Goal: Communication & Community: Answer question/provide support

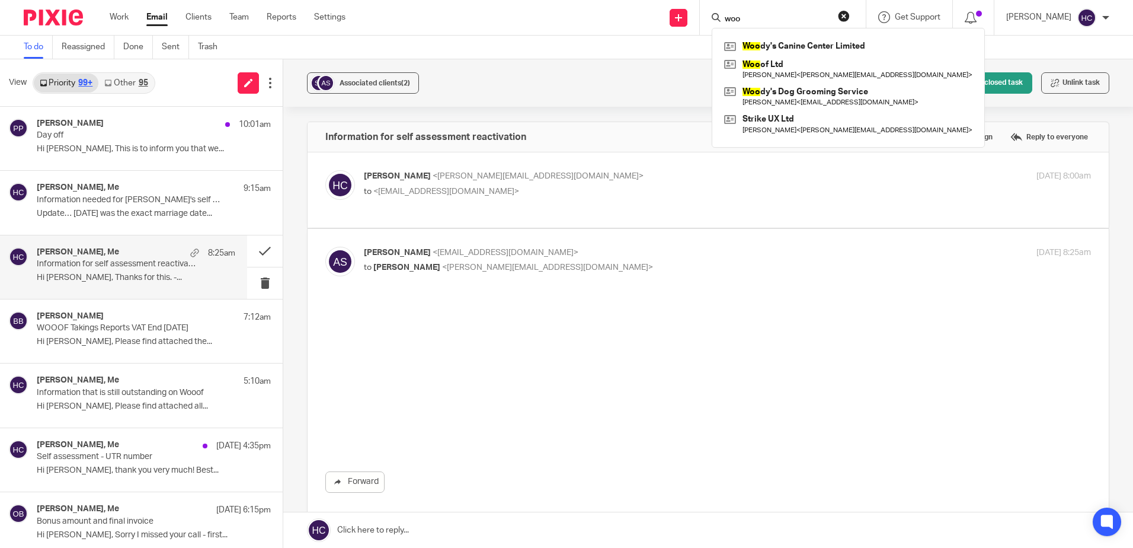
click at [760, 63] on link at bounding box center [848, 69] width 254 height 27
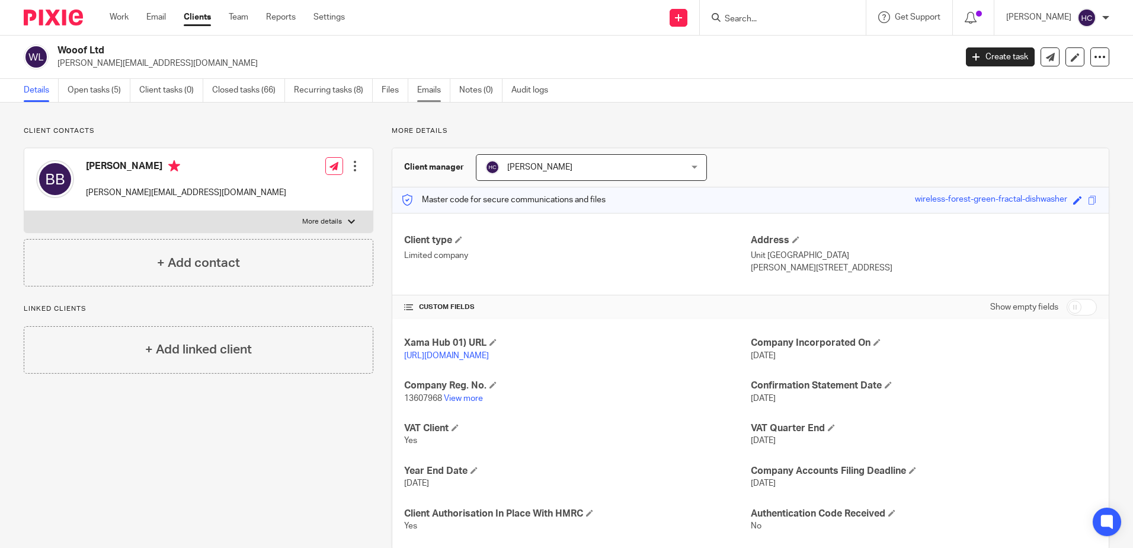
click at [438, 81] on link "Emails" at bounding box center [433, 90] width 33 height 23
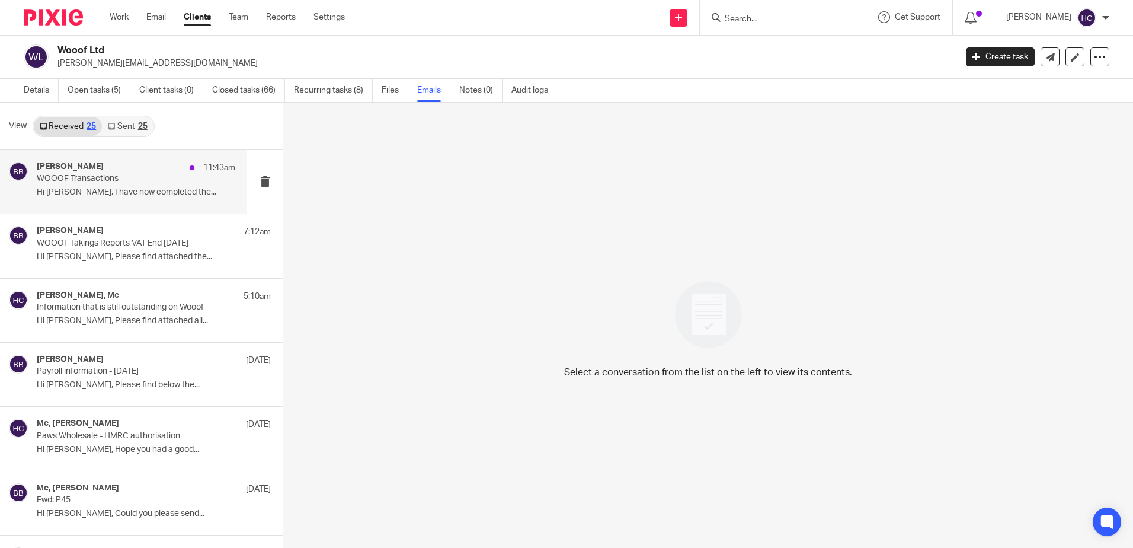
click at [113, 178] on p "WOOOF Transactions" at bounding box center [116, 179] width 159 height 10
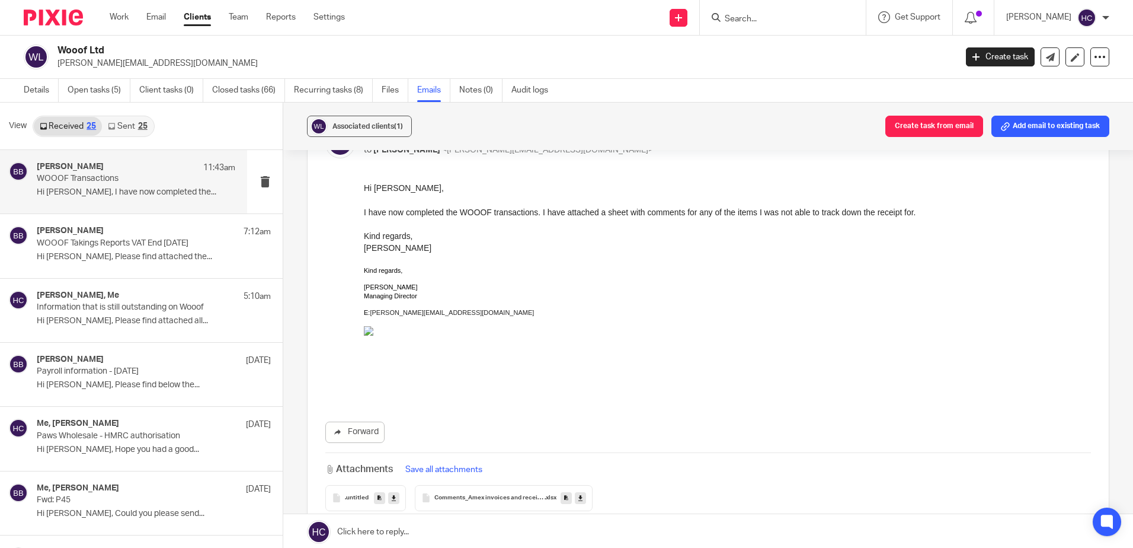
scroll to position [229, 0]
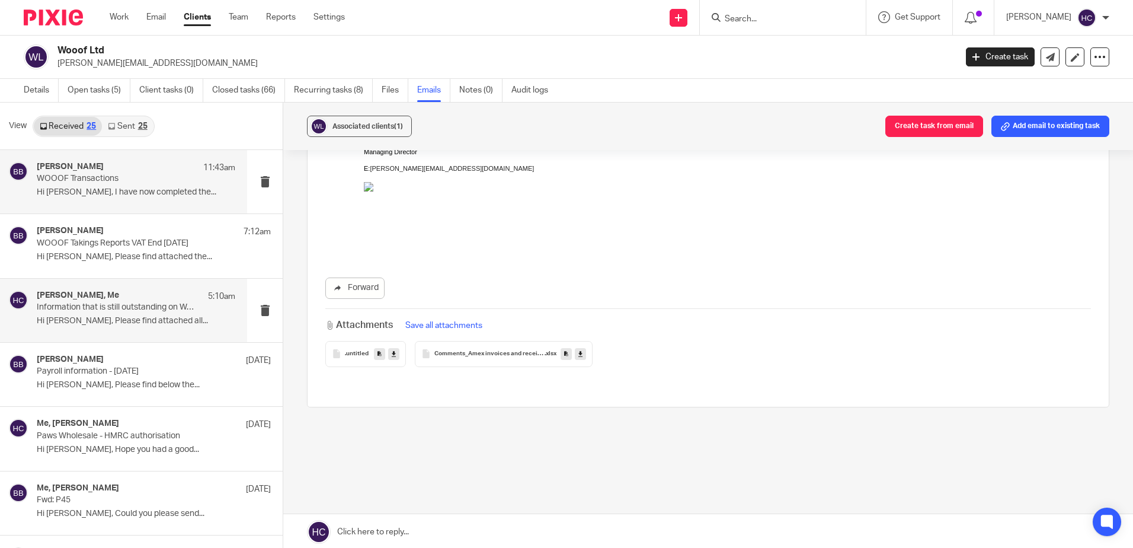
click at [130, 318] on p "Hi [PERSON_NAME], Please find attached all..." at bounding box center [136, 321] width 199 height 10
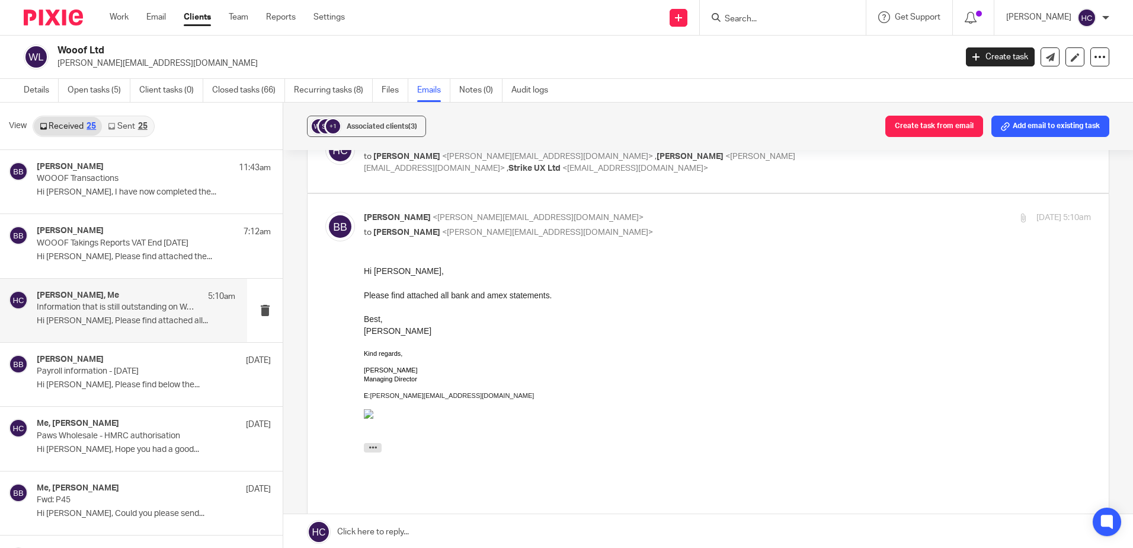
scroll to position [59, 0]
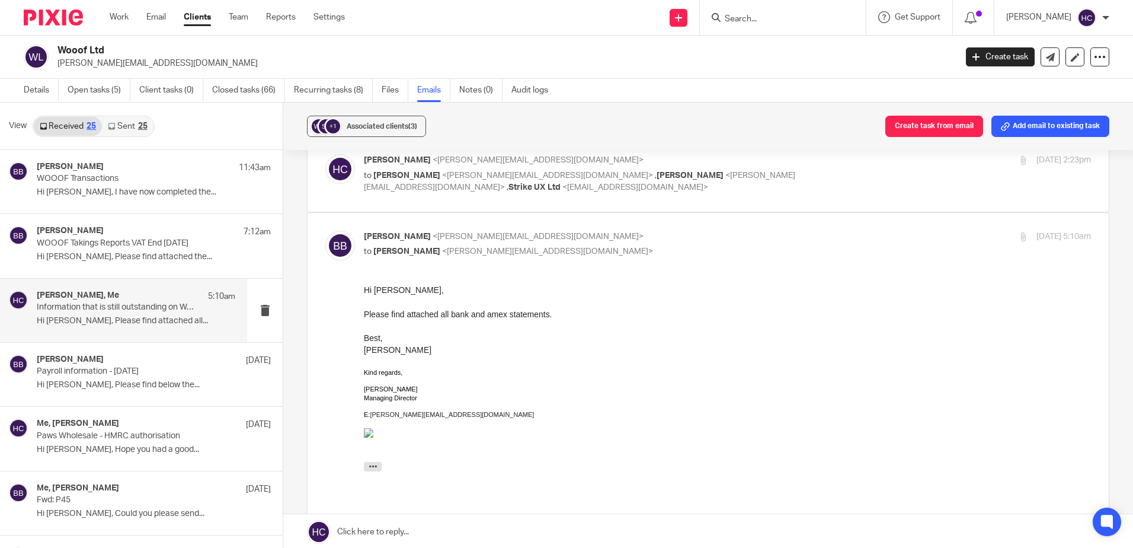
click at [603, 169] on p "to Benjamin Bierman <benjamin@pawswholesale.co.uk> , Benjamin Bierman <benjamin…" at bounding box center [606, 181] width 485 height 24
checkbox input "true"
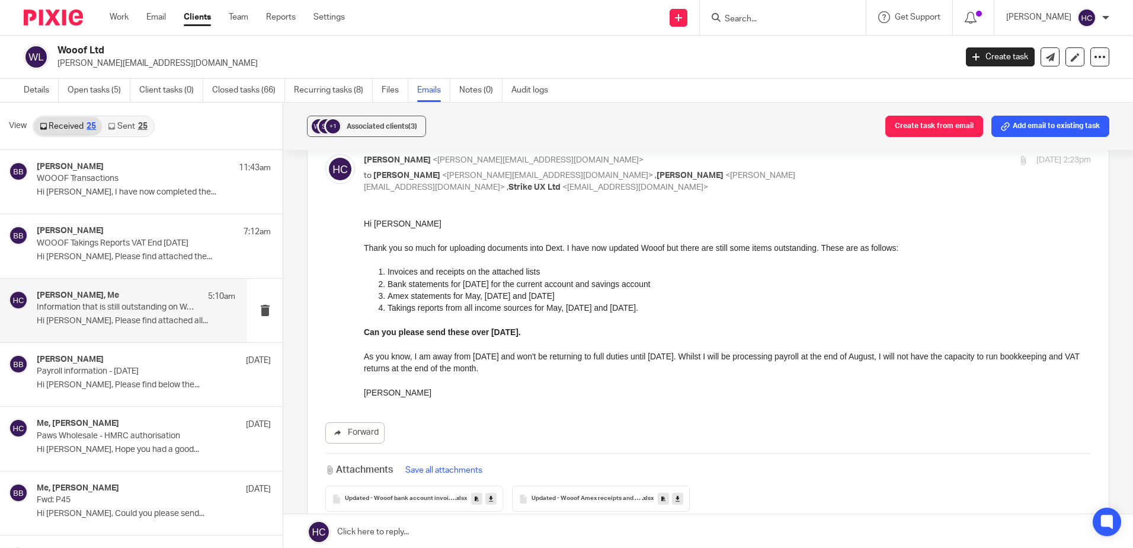
scroll to position [0, 0]
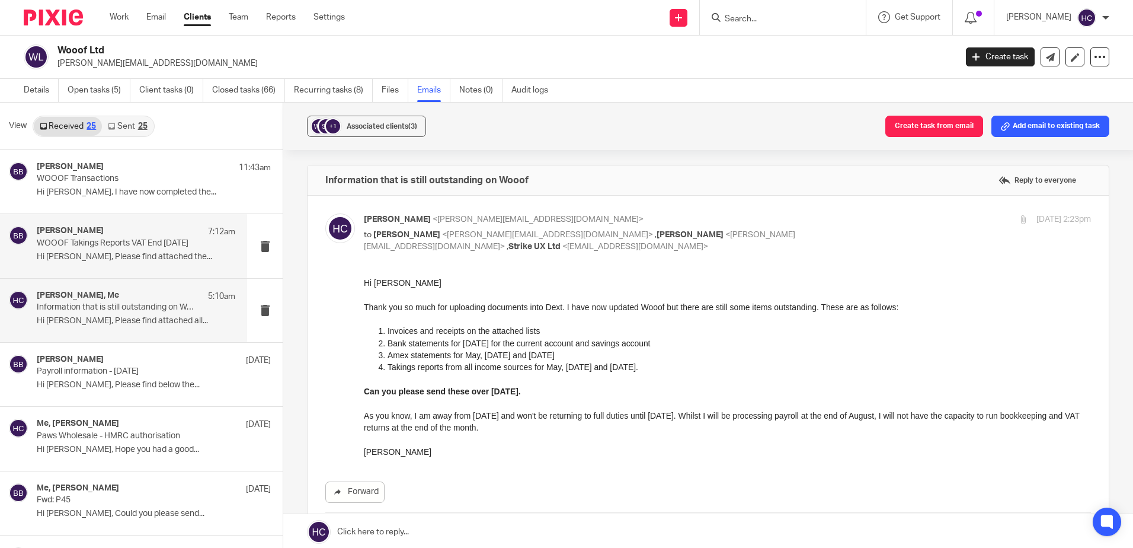
click at [80, 215] on div "Benjamin Bierman 7:12am WOOOF Takings Reports VAT End July 2025 Hi Hannah, Plea…" at bounding box center [123, 245] width 247 height 63
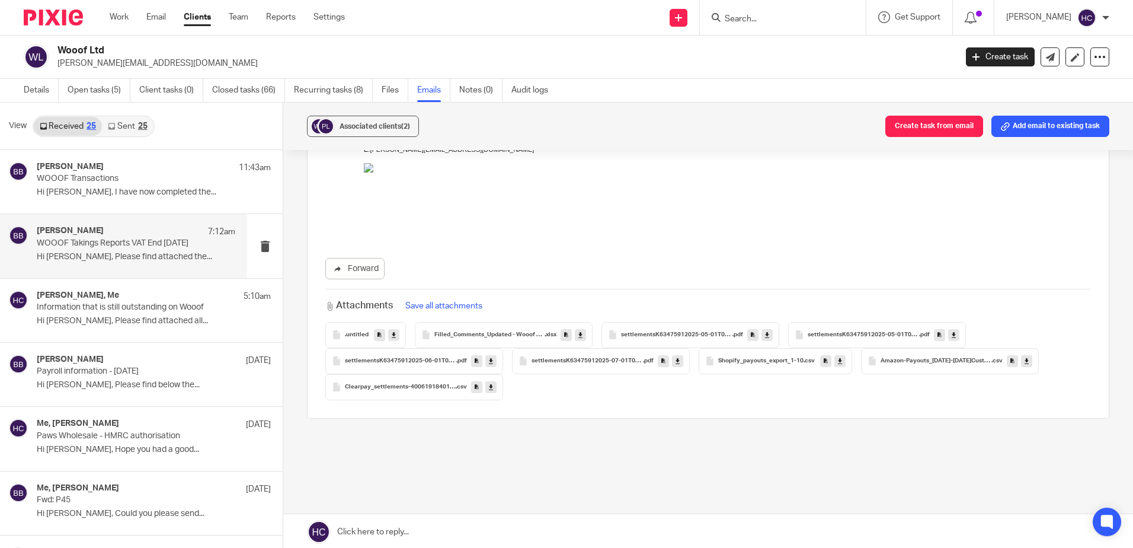
scroll to position [296, 0]
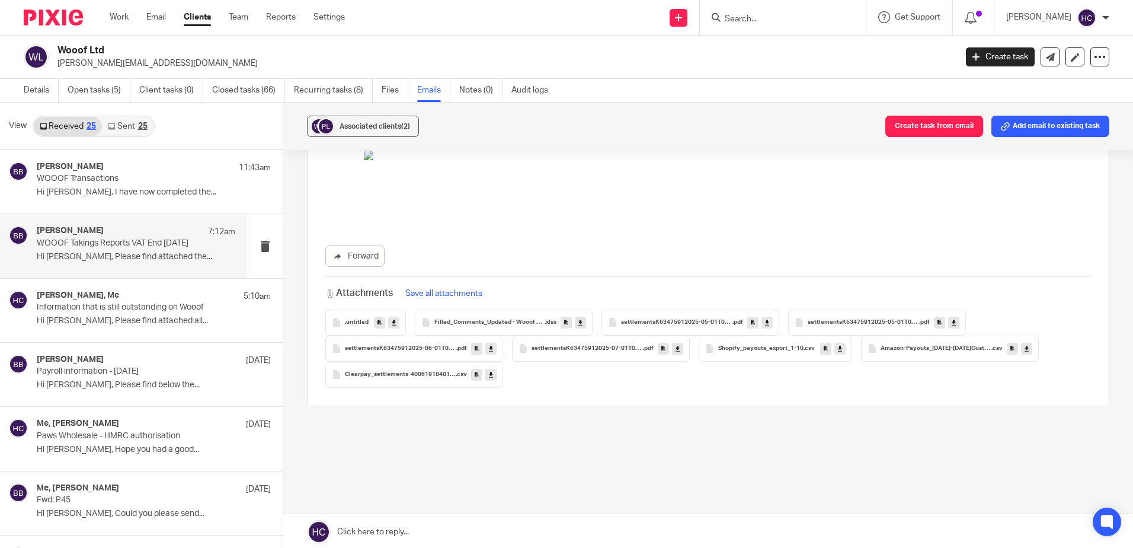
click at [580, 321] on icon at bounding box center [580, 322] width 4 height 9
click at [104, 199] on div "Benjamin Bierman 11:43am WOOOF Transactions Hi Hannah, I have now completed the…" at bounding box center [136, 182] width 199 height 40
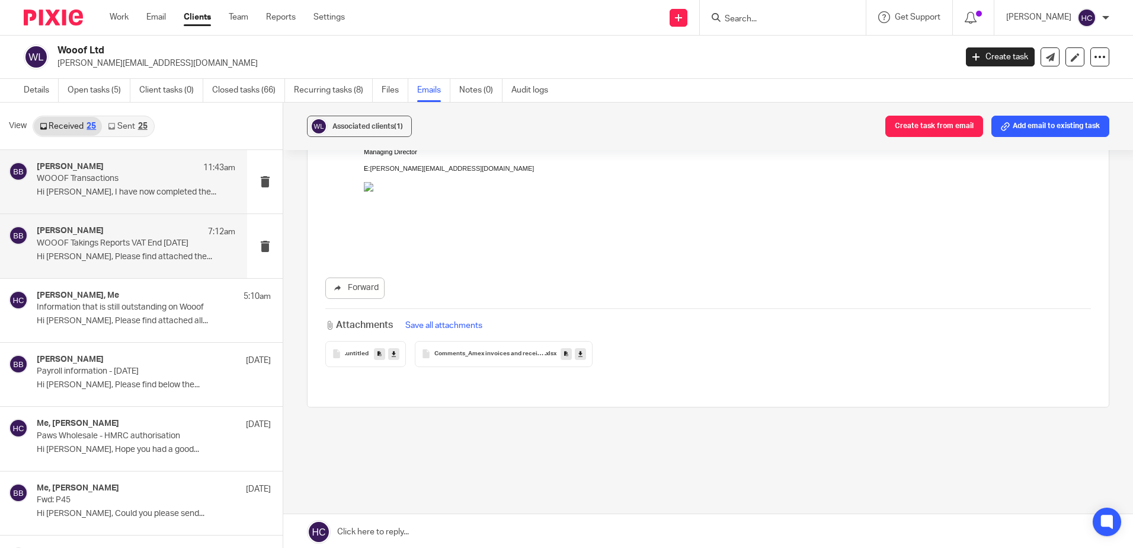
scroll to position [0, 0]
click at [62, 241] on p "WOOOF Takings Reports VAT End [DATE]" at bounding box center [116, 243] width 159 height 10
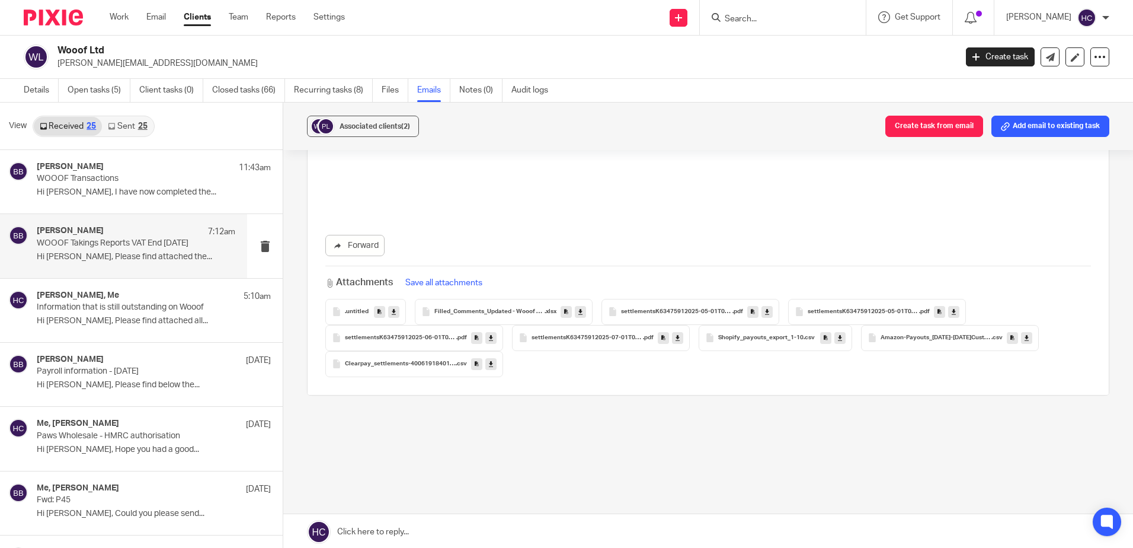
scroll to position [2, 0]
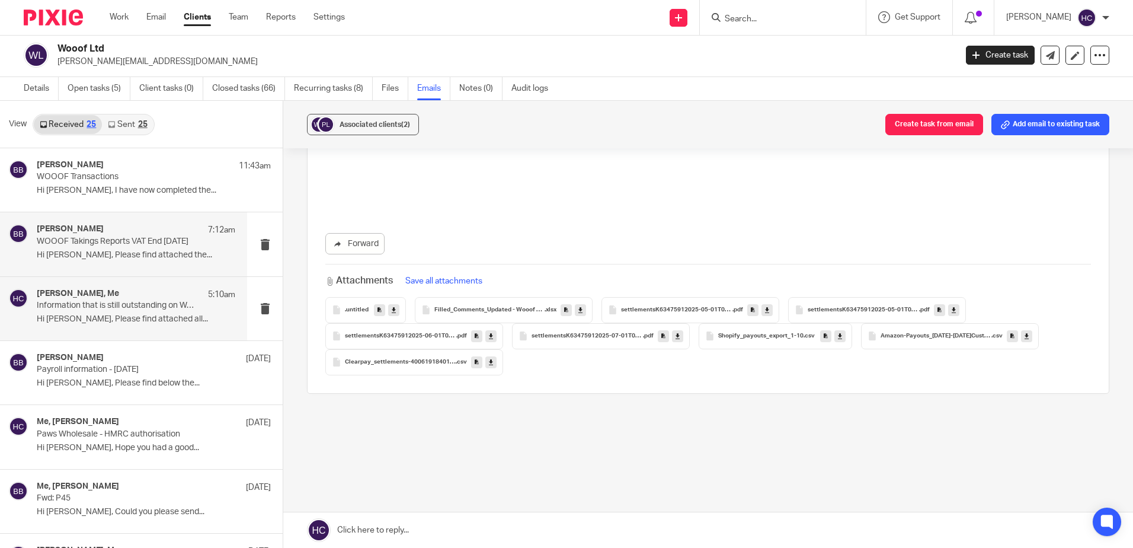
click at [72, 302] on p "Information that is still outstanding on Wooof" at bounding box center [116, 305] width 159 height 10
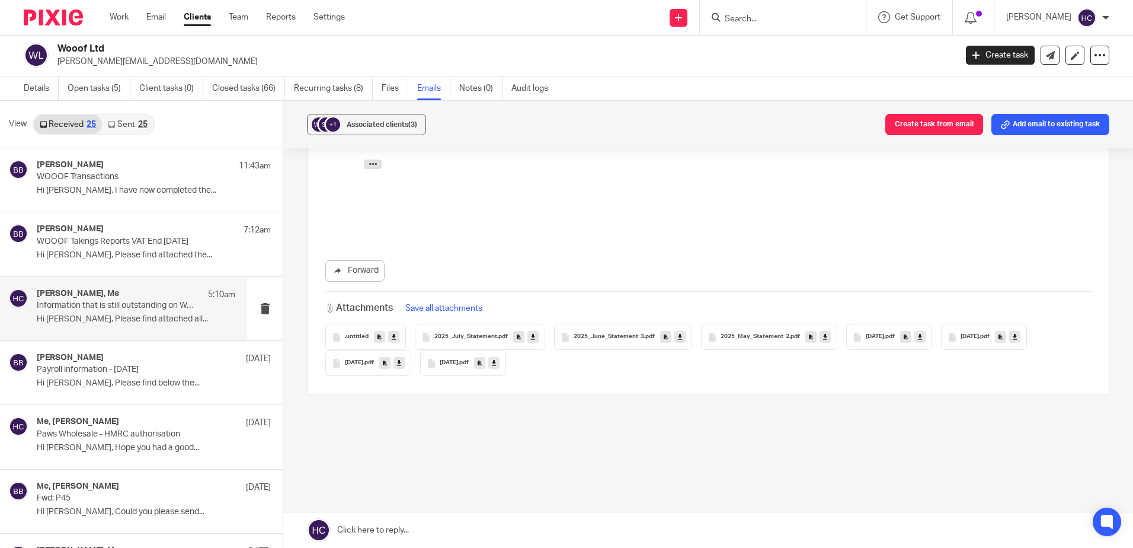
scroll to position [360, 0]
click at [531, 335] on icon at bounding box center [533, 336] width 4 height 9
click at [678, 334] on icon at bounding box center [680, 336] width 4 height 9
click at [820, 337] on link at bounding box center [825, 336] width 11 height 12
click at [151, 15] on link "Email" at bounding box center [156, 17] width 20 height 12
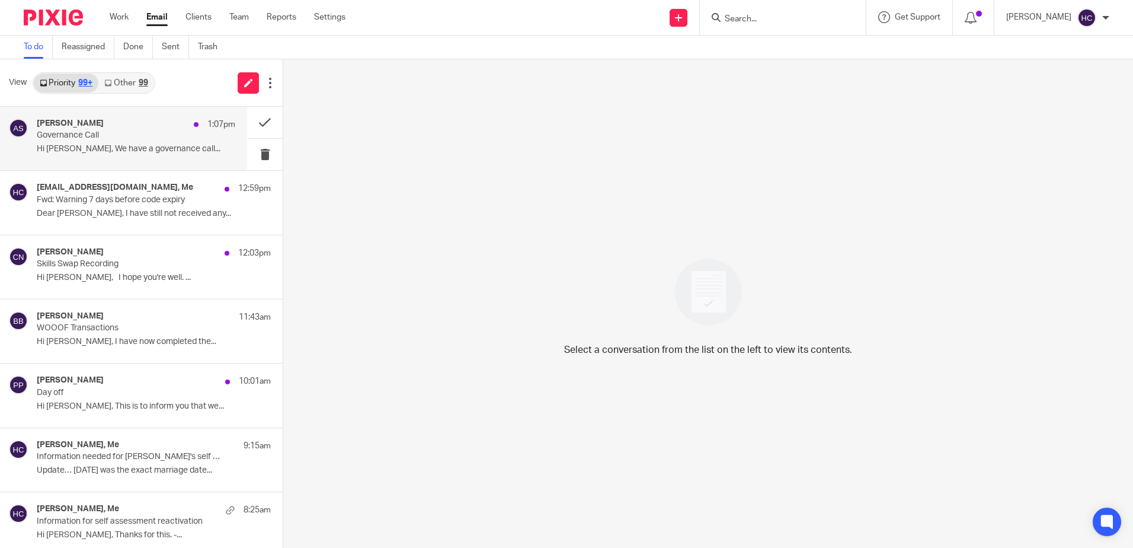
click at [119, 132] on p "Governance Call" at bounding box center [116, 135] width 159 height 10
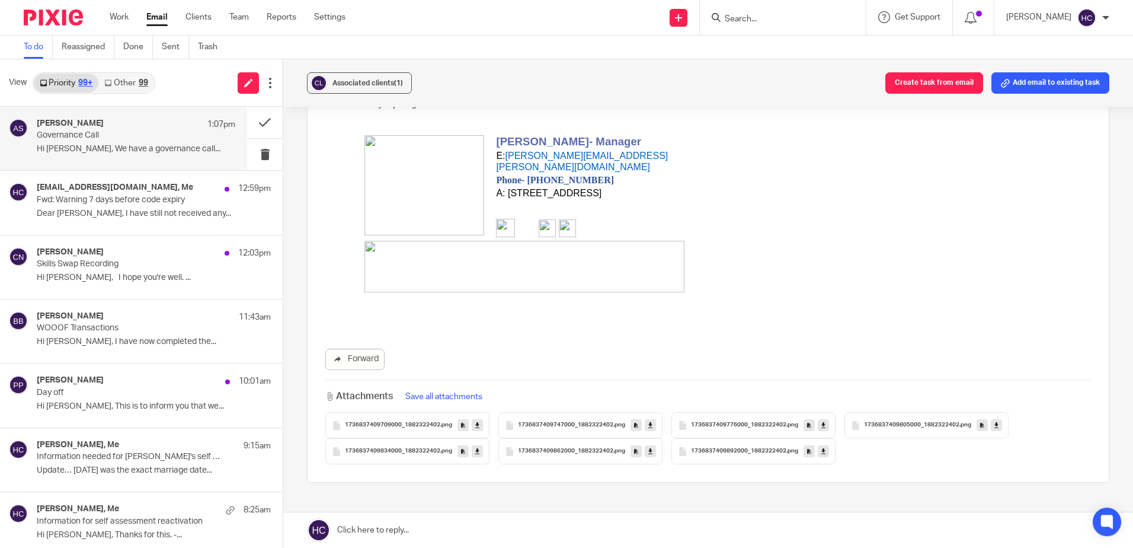
scroll to position [178, 0]
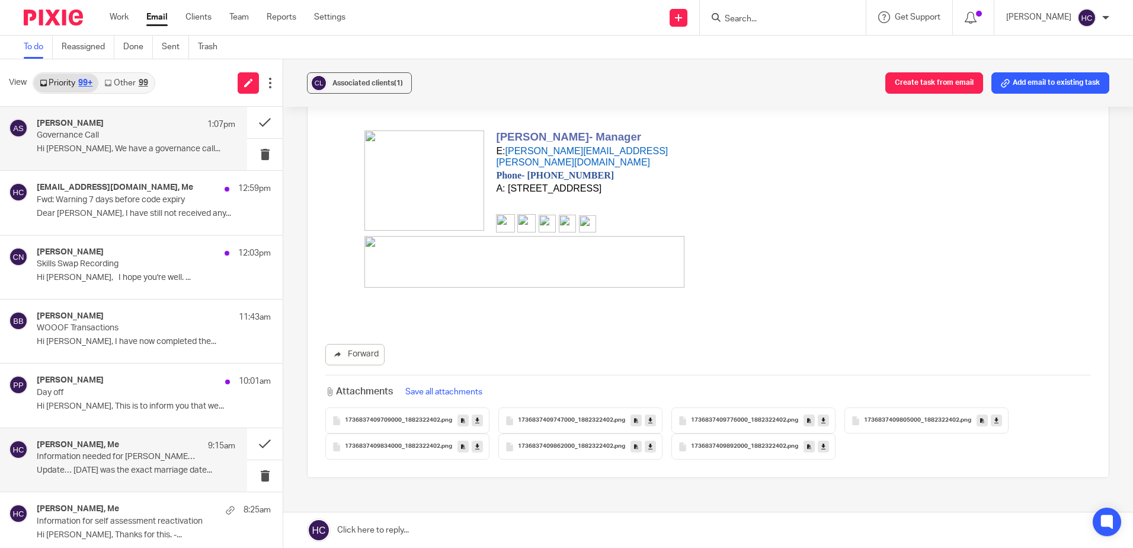
drag, startPoint x: 136, startPoint y: 452, endPoint x: 148, endPoint y: 447, distance: 13.3
click at [136, 452] on p "Information needed for [PERSON_NAME]'s self assessment registration" at bounding box center [116, 457] width 159 height 10
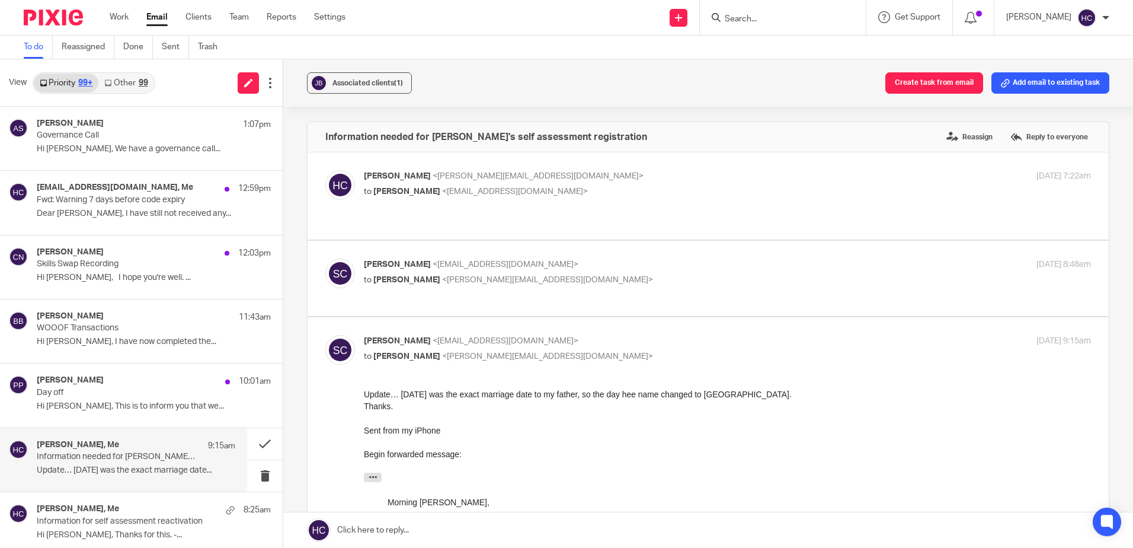
scroll to position [0, 0]
click at [443, 261] on div "Susi Cheshire <styleurope@hotmail.com> to Hannah Chatfield <hannah@chatfieldacc…" at bounding box center [606, 271] width 485 height 27
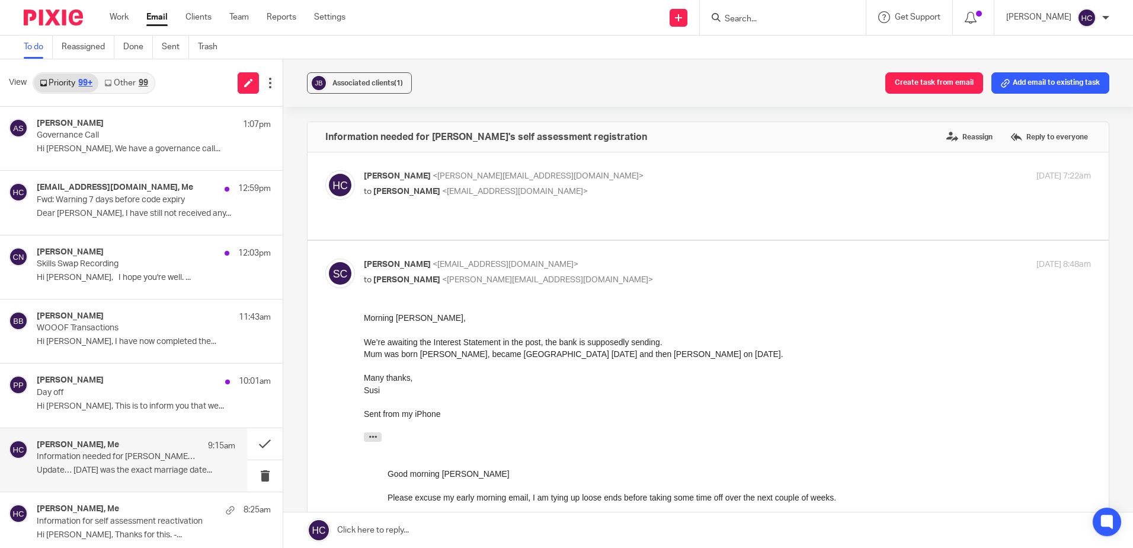
click at [322, 449] on label at bounding box center [708, 455] width 801 height 428
click at [325, 258] on input "checkbox" at bounding box center [325, 258] width 1 height 1
checkbox input "false"
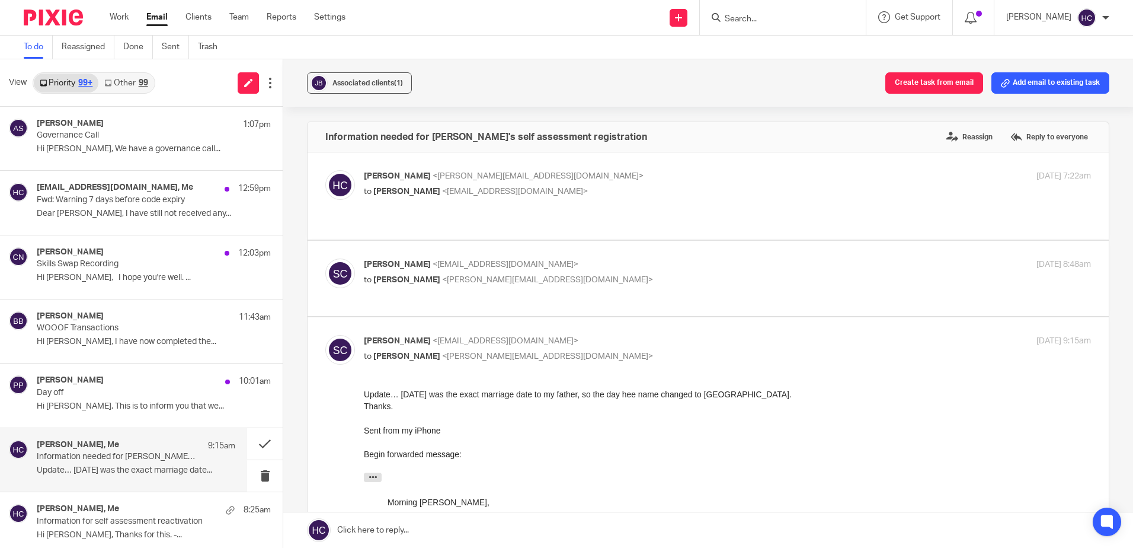
click at [355, 532] on link at bounding box center [708, 530] width 850 height 36
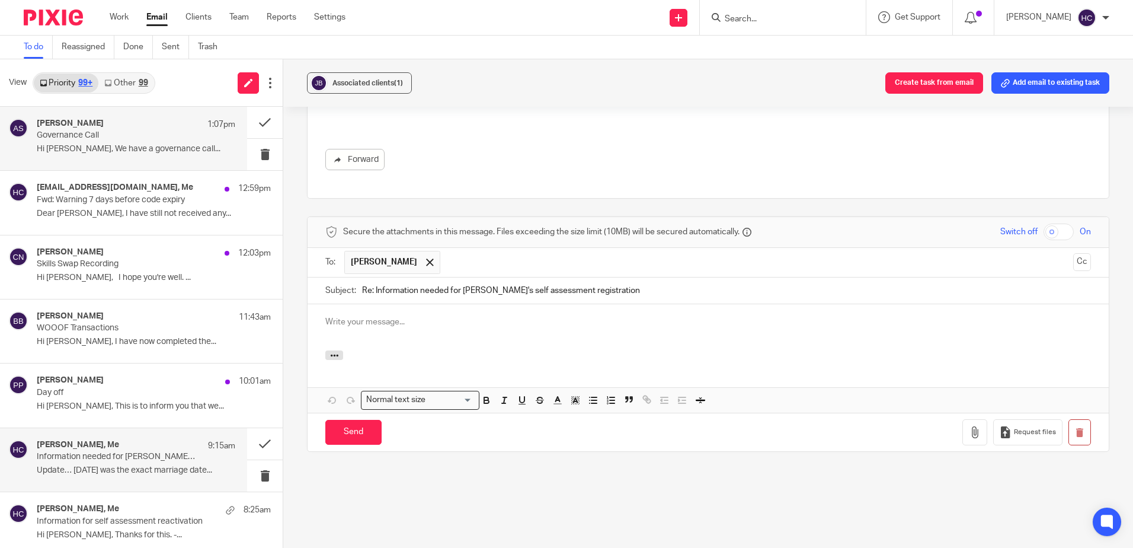
click at [85, 120] on h4 "[PERSON_NAME]" at bounding box center [70, 124] width 67 height 10
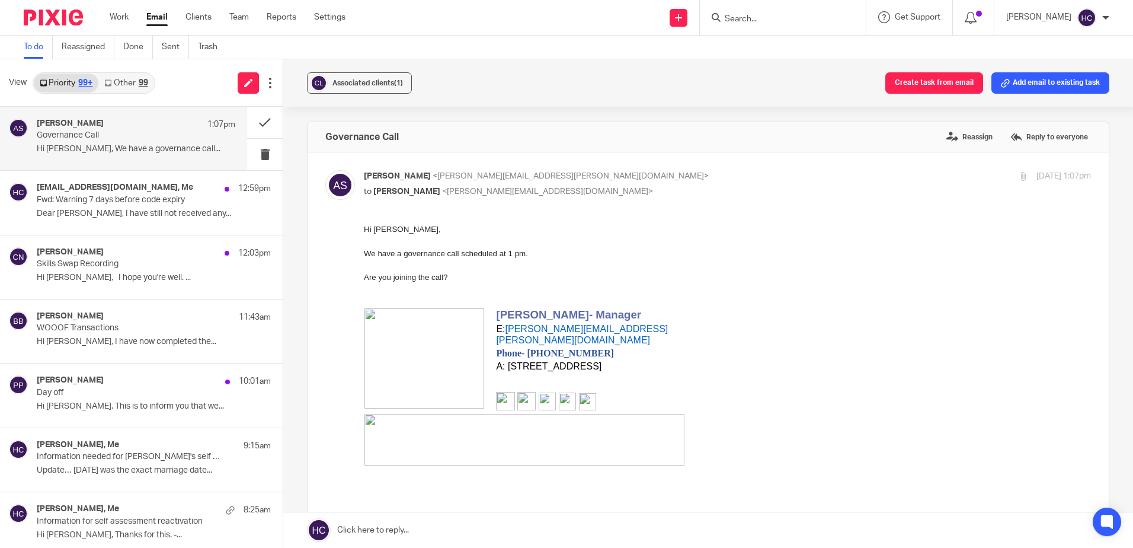
click at [365, 532] on link at bounding box center [708, 530] width 850 height 36
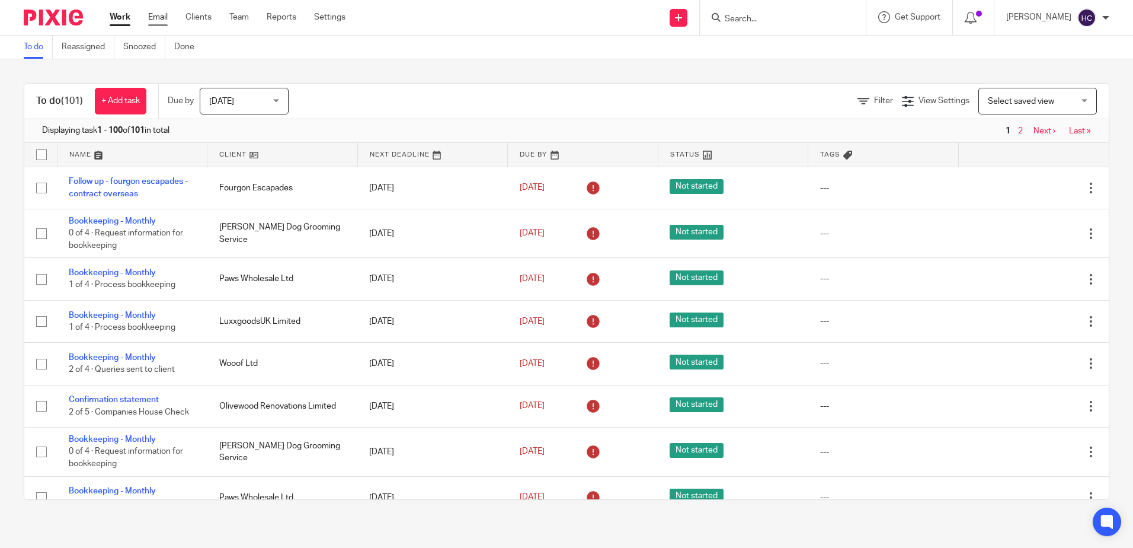
click at [149, 19] on link "Email" at bounding box center [158, 17] width 20 height 12
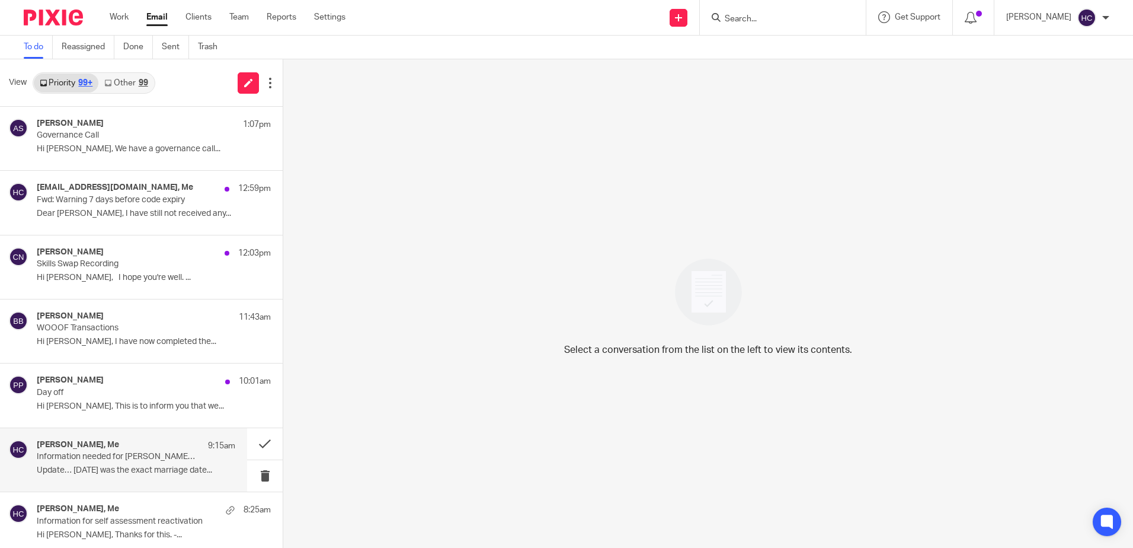
click at [100, 456] on p "Information needed for [PERSON_NAME]'s self assessment registration" at bounding box center [116, 457] width 159 height 10
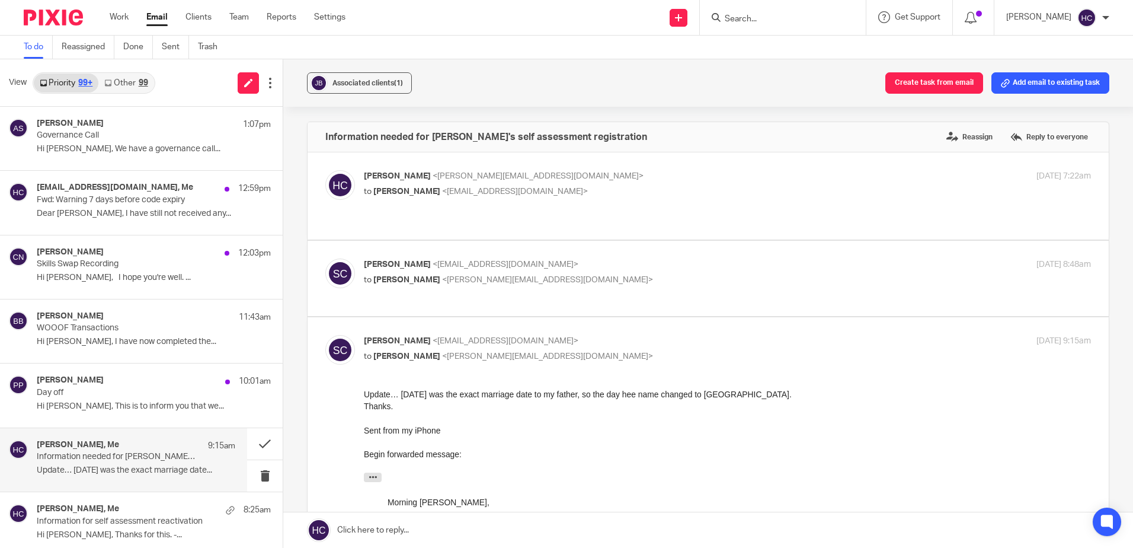
click at [449, 241] on label at bounding box center [708, 278] width 801 height 75
click at [325, 258] on input "checkbox" at bounding box center [325, 258] width 1 height 1
checkbox input "true"
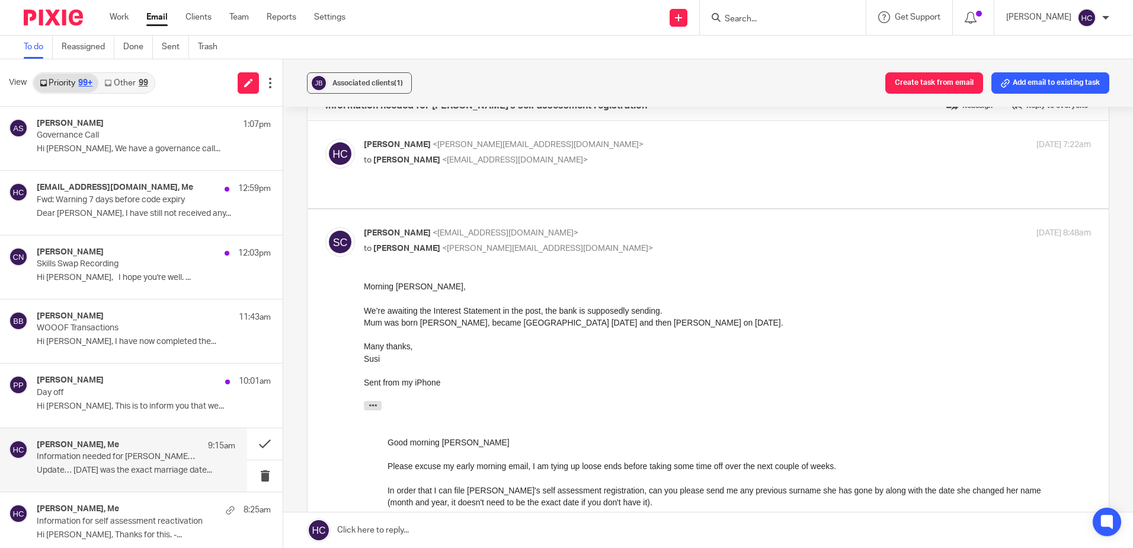
scroll to position [59, 0]
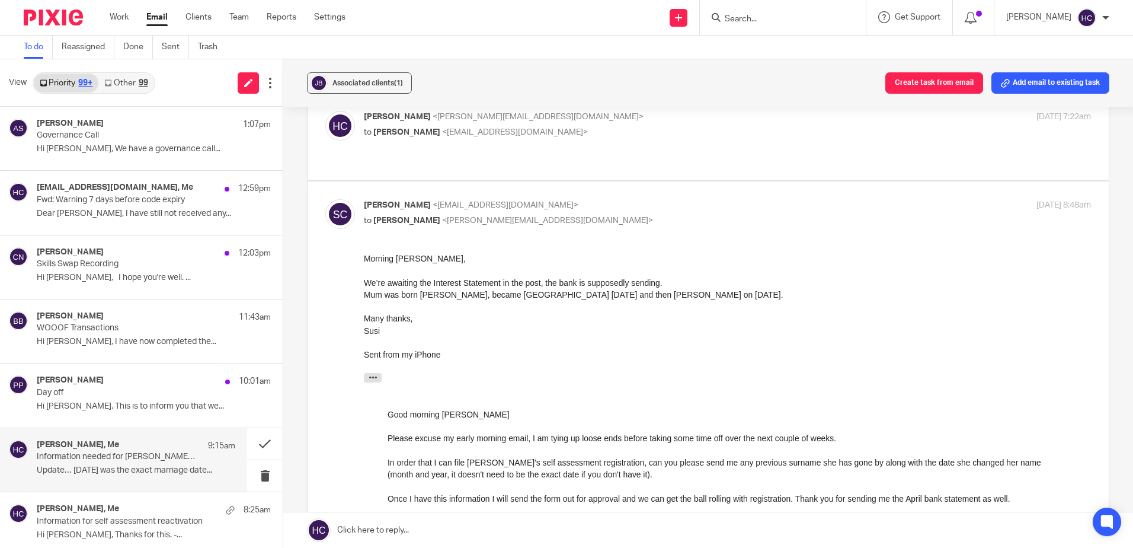
click at [444, 532] on link at bounding box center [708, 530] width 850 height 36
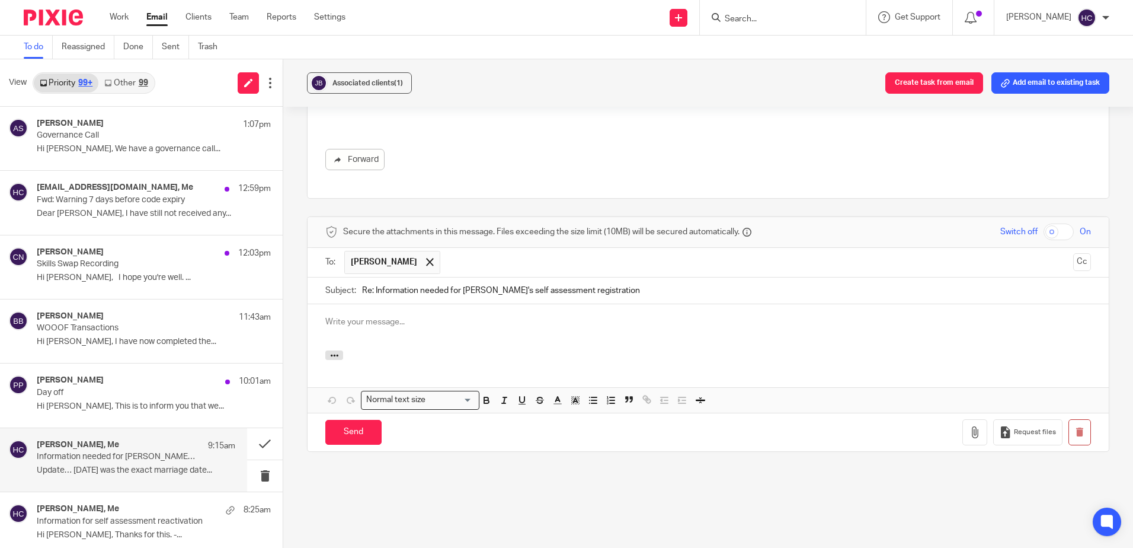
scroll to position [0, 0]
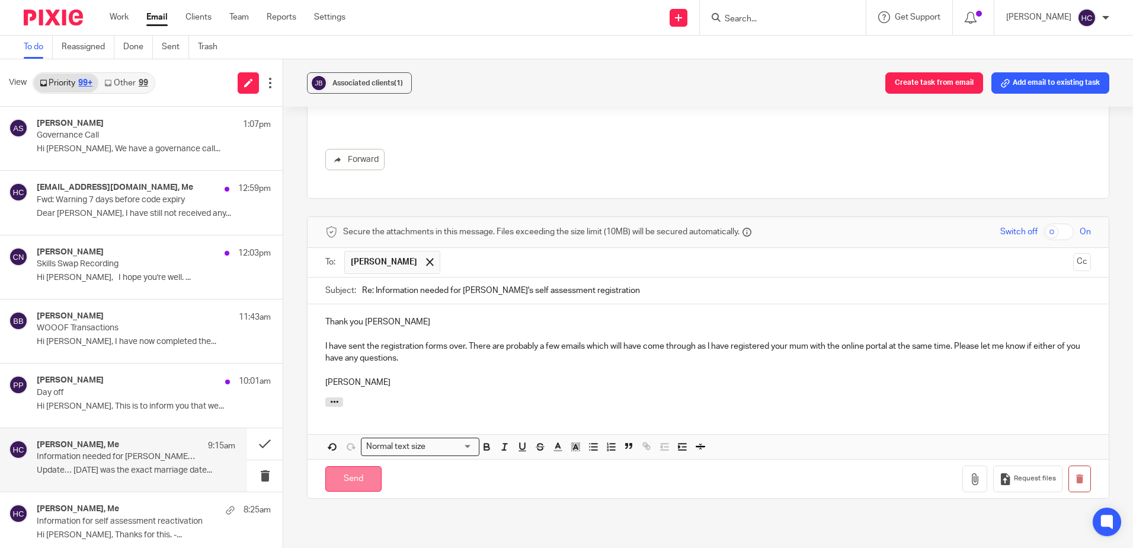
click at [349, 466] on input "Send" at bounding box center [353, 478] width 56 height 25
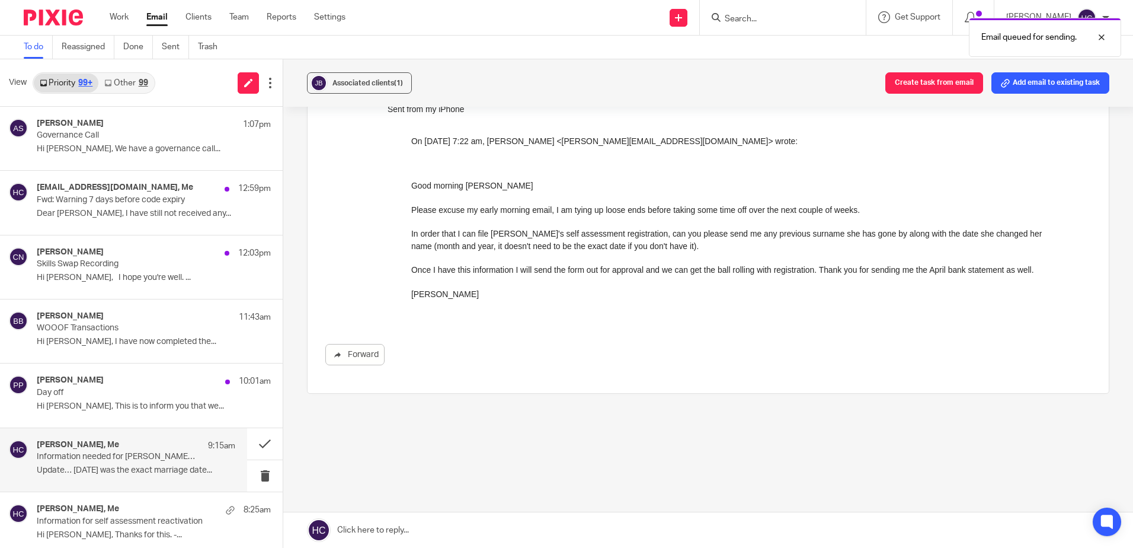
scroll to position [830, 0]
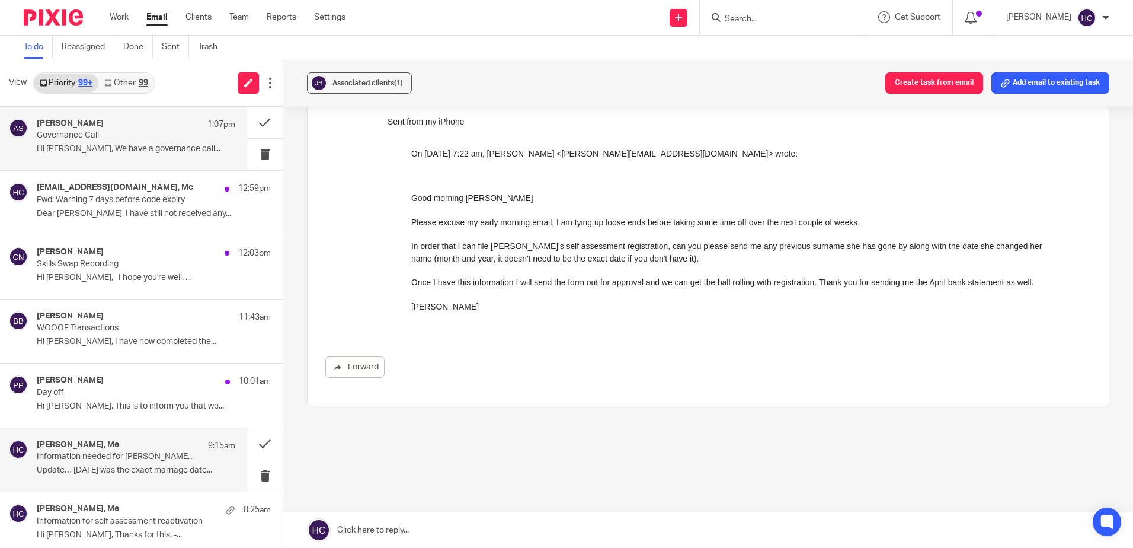
click at [133, 136] on p "Governance Call" at bounding box center [116, 135] width 159 height 10
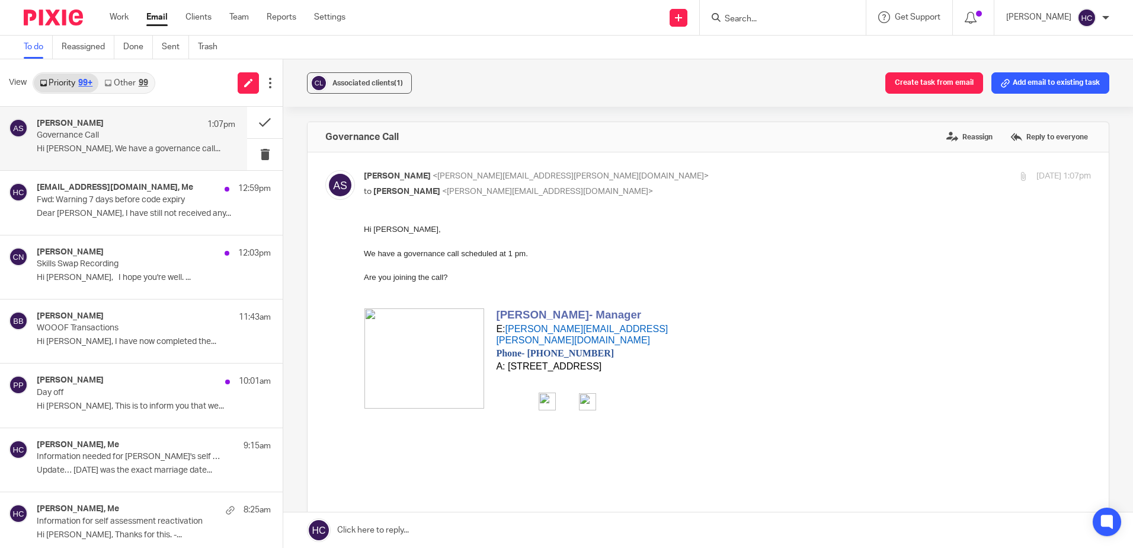
scroll to position [0, 0]
click at [385, 527] on link at bounding box center [708, 530] width 850 height 36
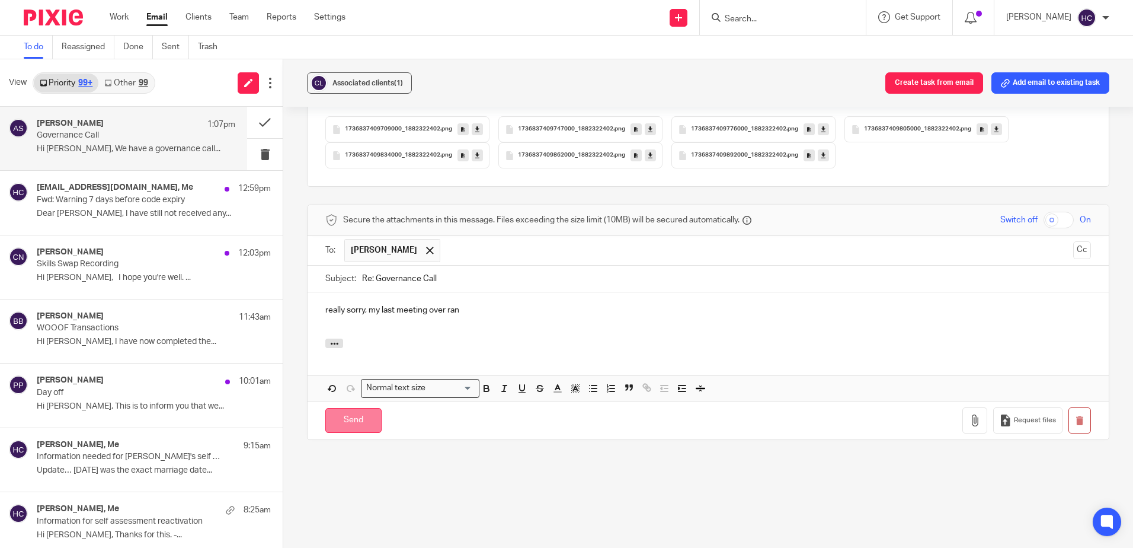
click at [332, 421] on input "Send" at bounding box center [353, 420] width 56 height 25
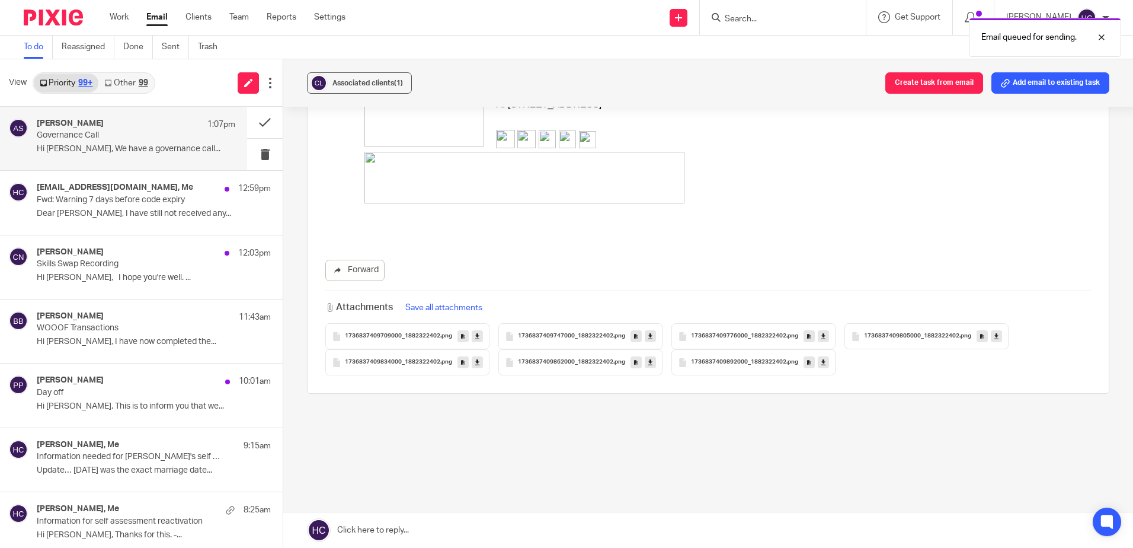
scroll to position [262, 0]
click at [252, 115] on button at bounding box center [265, 122] width 36 height 31
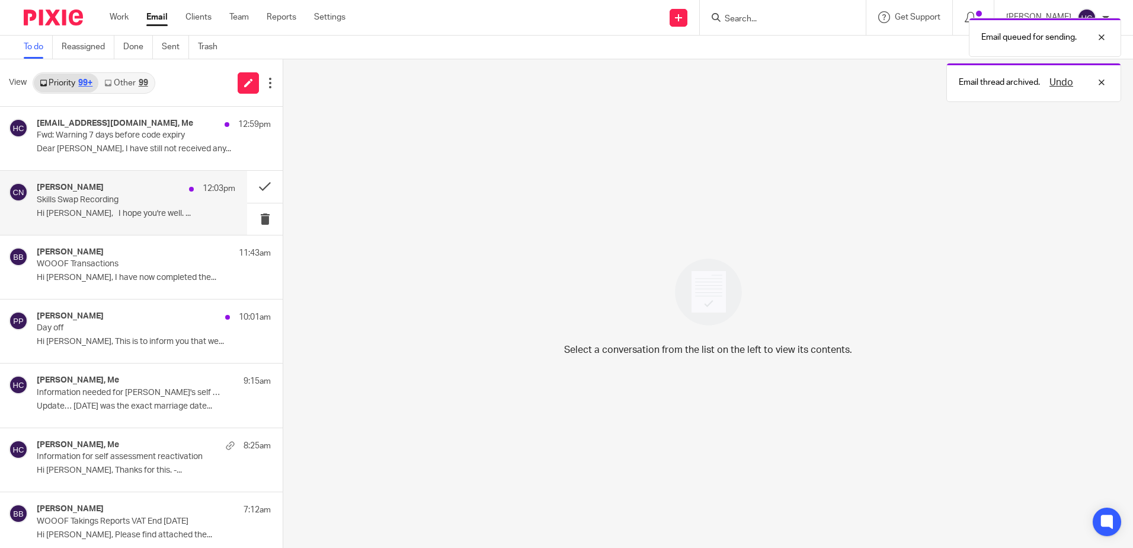
click at [113, 197] on p "Skills Swap Recording" at bounding box center [116, 200] width 159 height 10
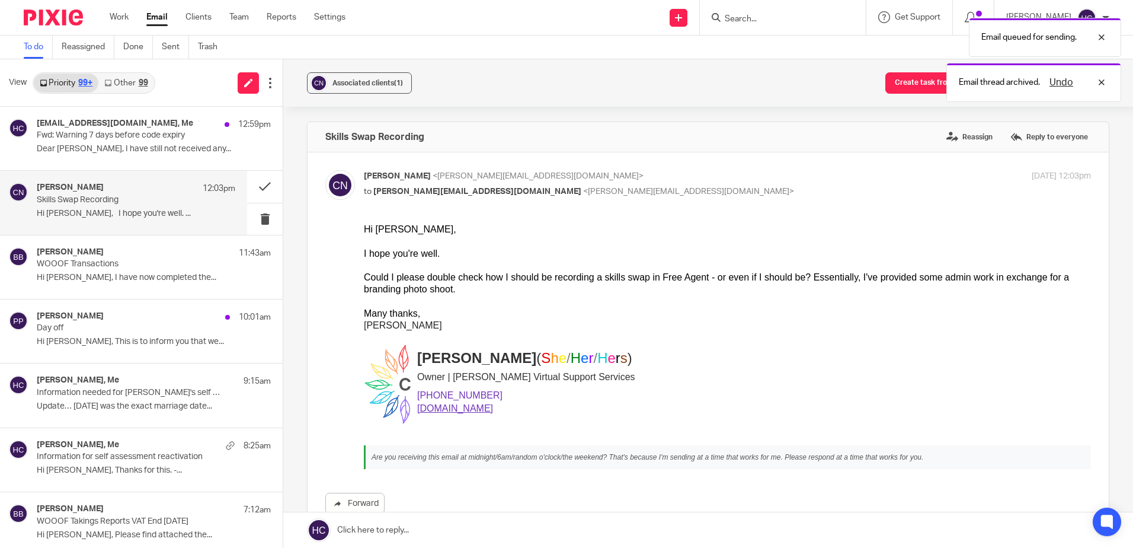
scroll to position [0, 0]
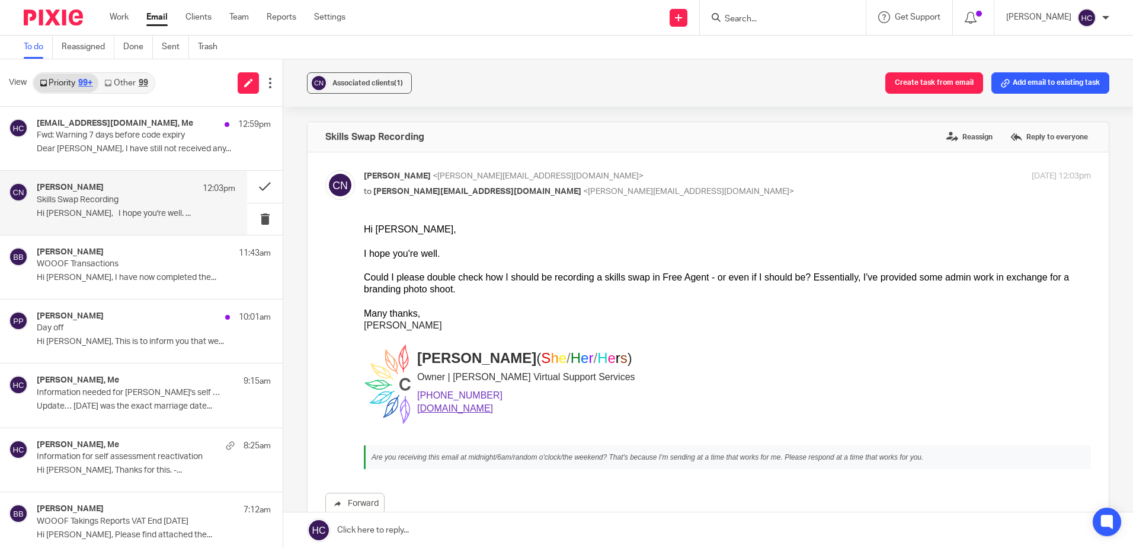
click at [405, 528] on link at bounding box center [708, 530] width 850 height 36
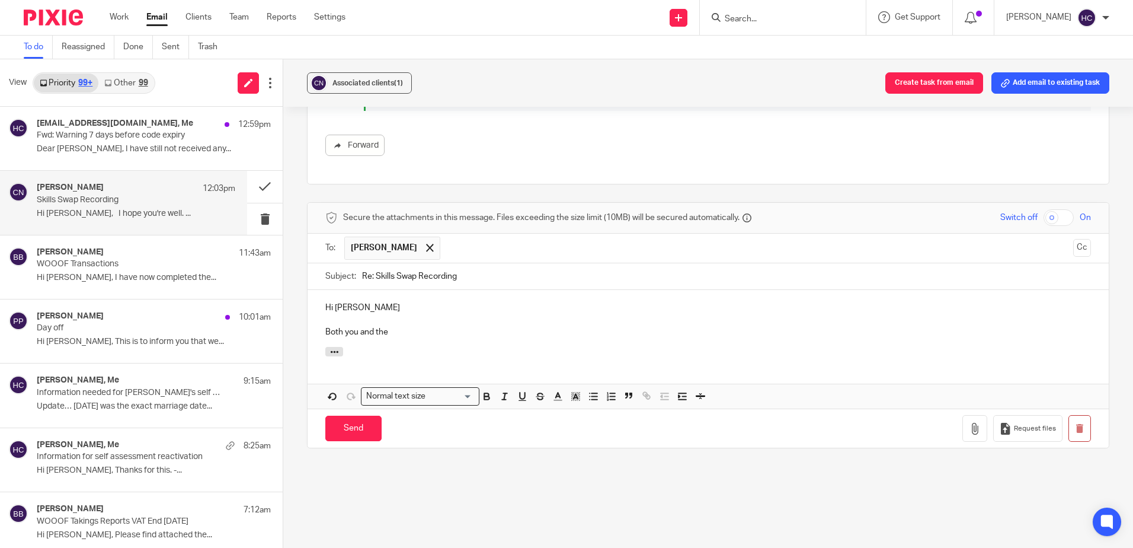
scroll to position [412, 0]
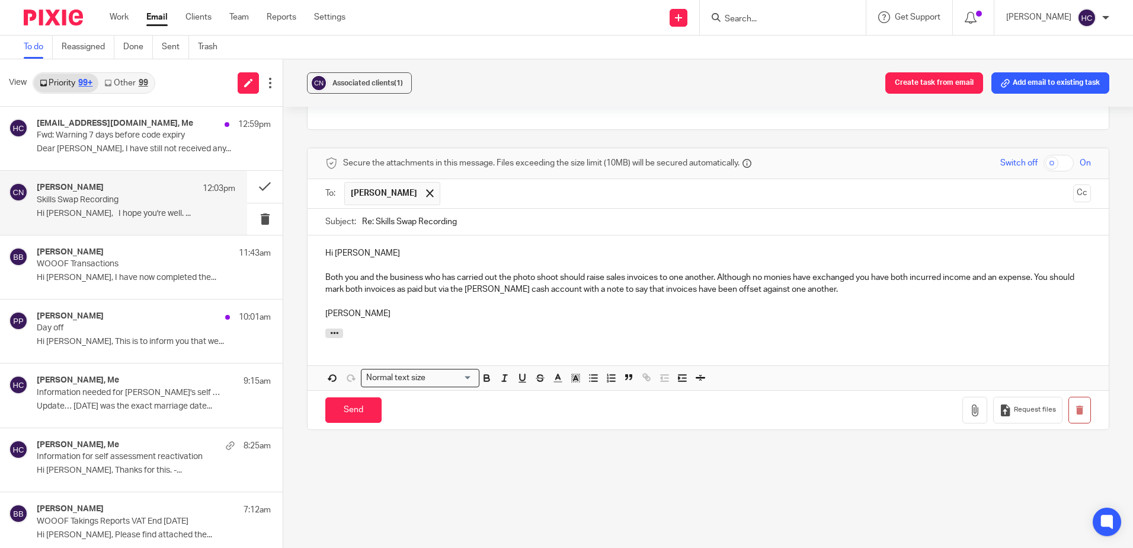
click at [449, 287] on p "Both you and the business who has carried out the photo shoot should raise sale…" at bounding box center [708, 283] width 766 height 24
click at [337, 413] on input "Send" at bounding box center [353, 409] width 56 height 25
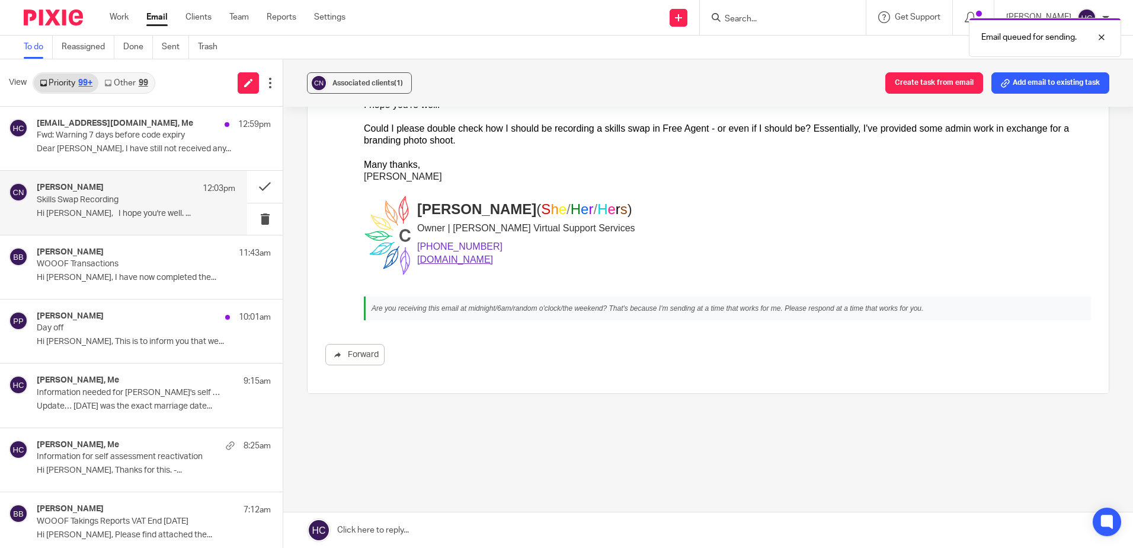
scroll to position [149, 0]
click at [254, 187] on button at bounding box center [265, 186] width 36 height 31
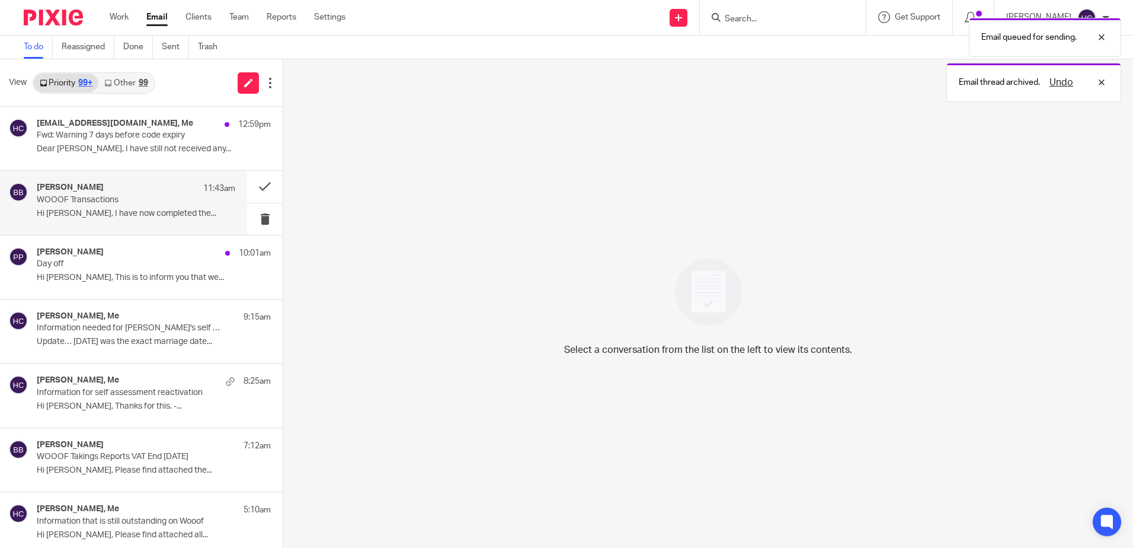
click at [157, 195] on p "WOOOF Transactions" at bounding box center [116, 200] width 159 height 10
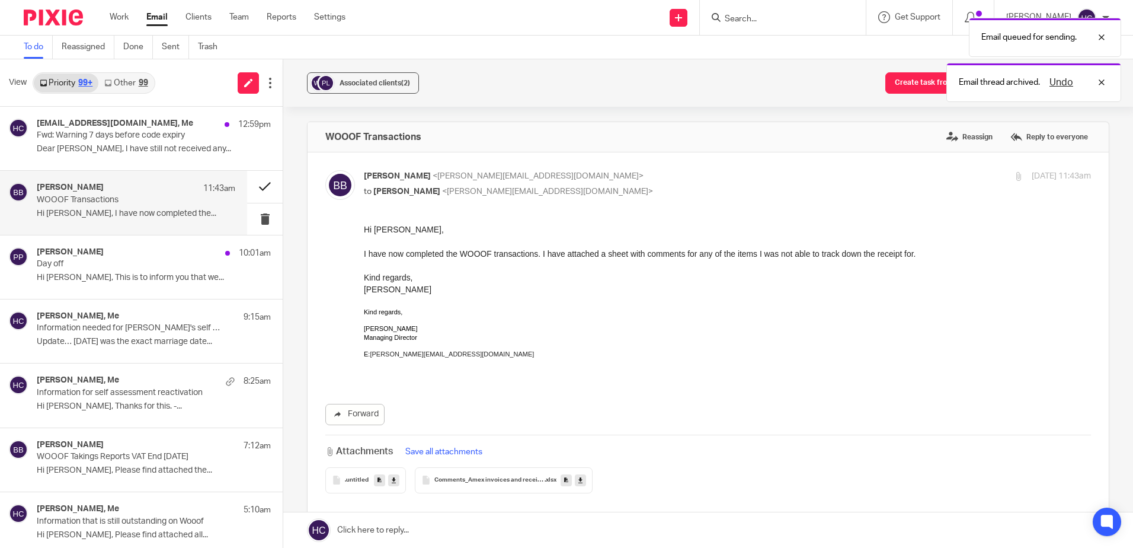
scroll to position [0, 0]
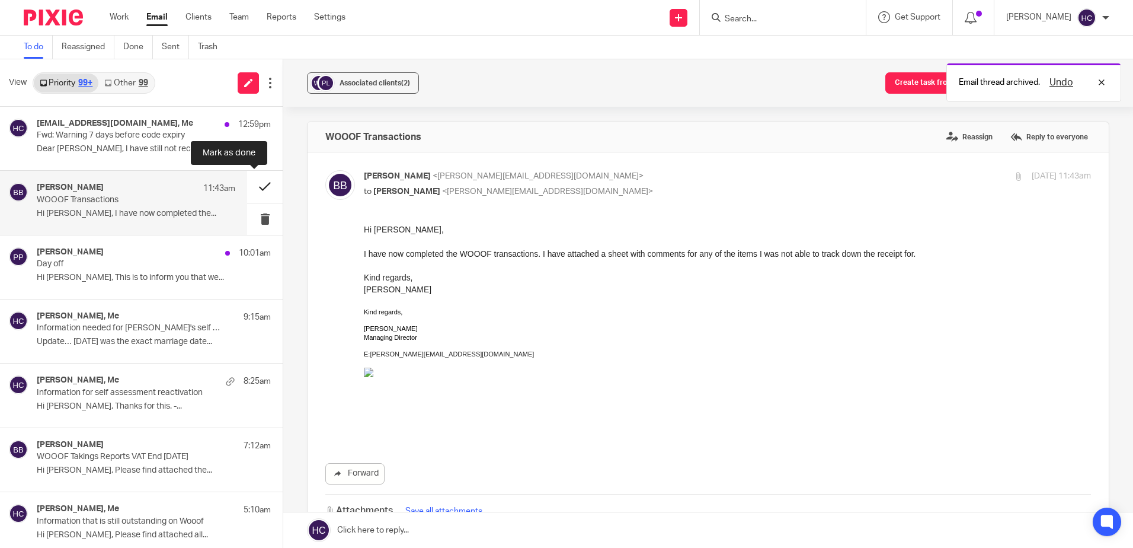
click at [249, 185] on button at bounding box center [265, 186] width 36 height 31
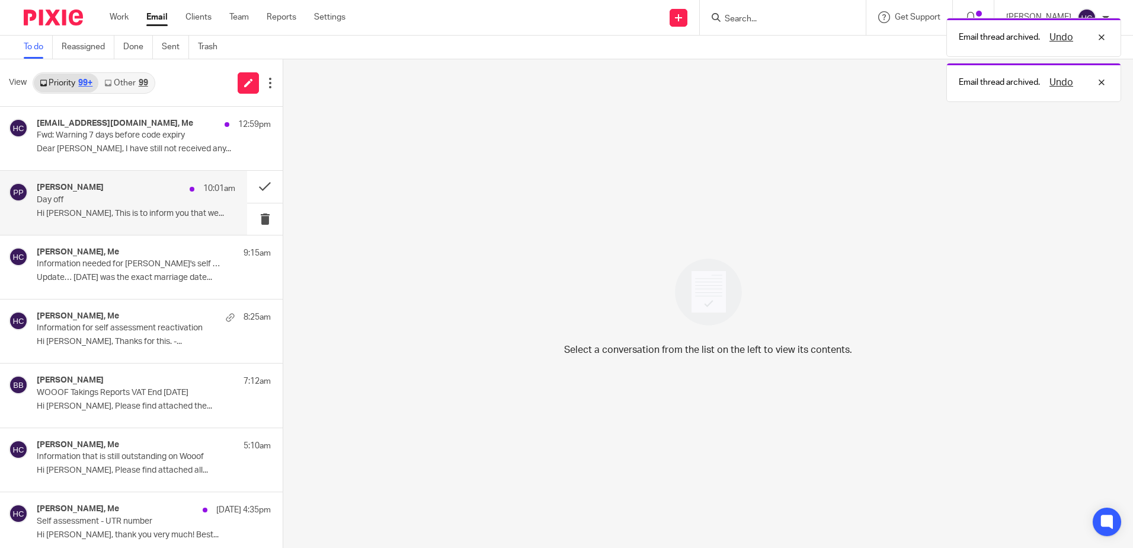
click at [139, 188] on div "[PERSON_NAME] 10:01am" at bounding box center [136, 189] width 199 height 12
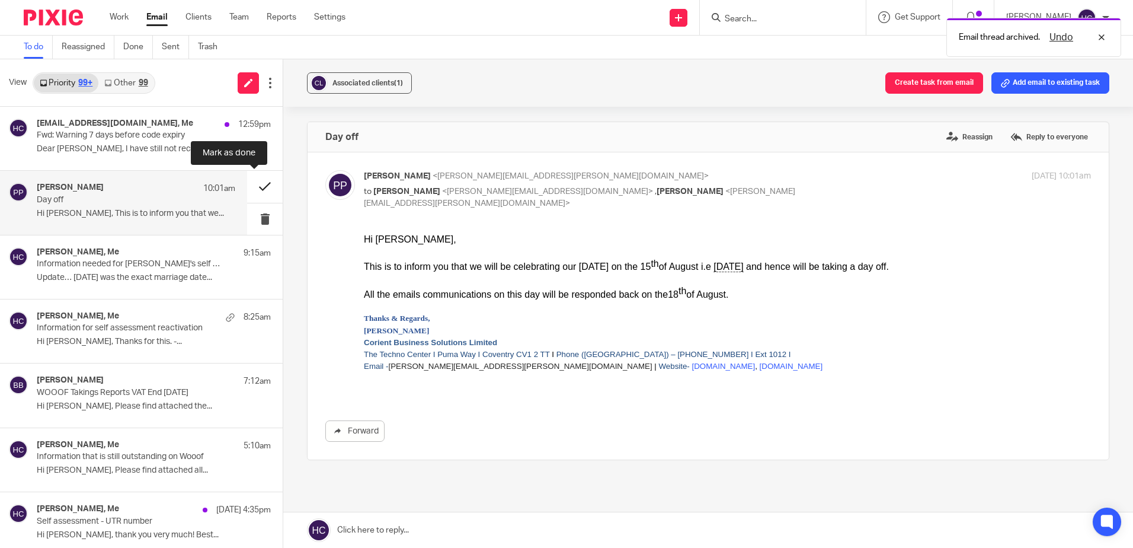
click at [260, 185] on button at bounding box center [265, 186] width 36 height 31
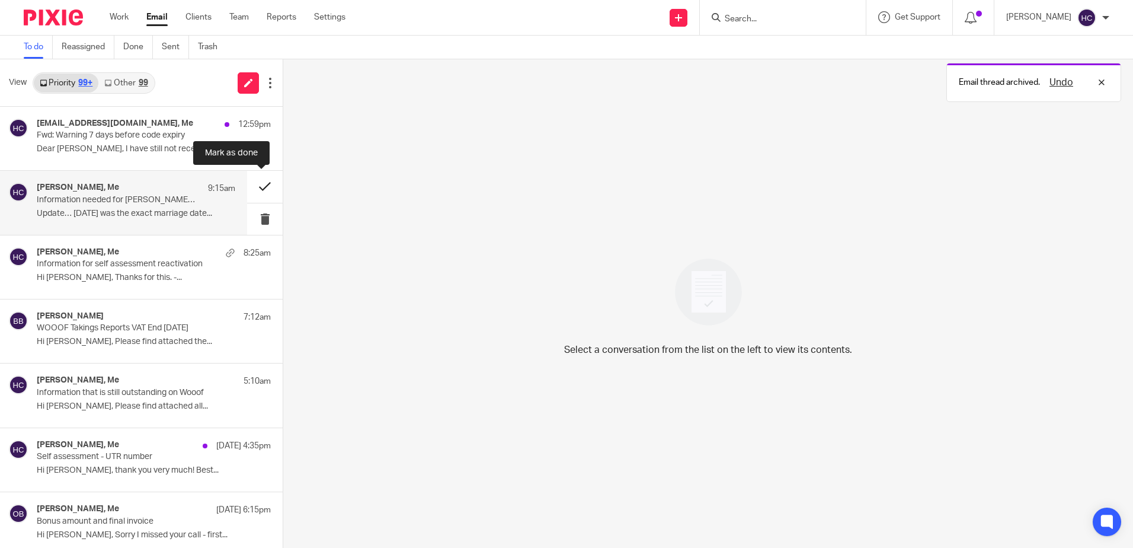
click at [247, 188] on button at bounding box center [265, 186] width 36 height 31
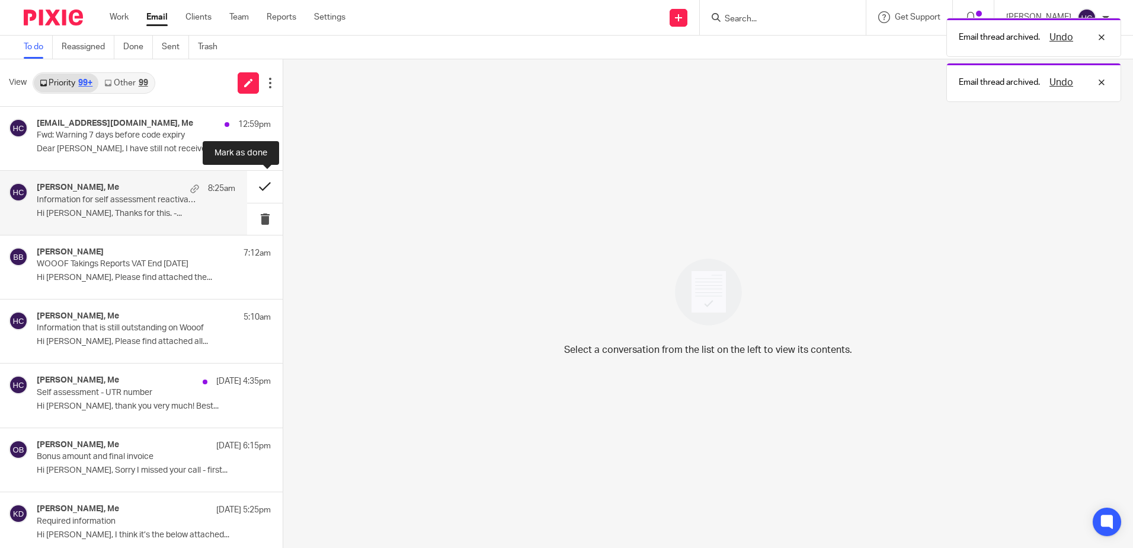
click at [258, 184] on button at bounding box center [265, 186] width 36 height 31
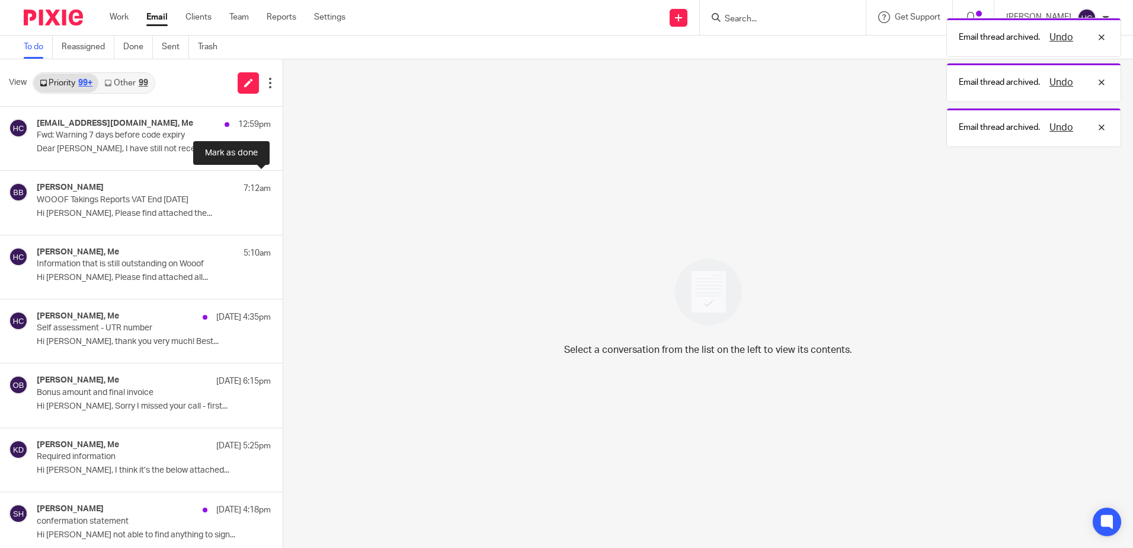
click at [283, 184] on button at bounding box center [287, 186] width 9 height 31
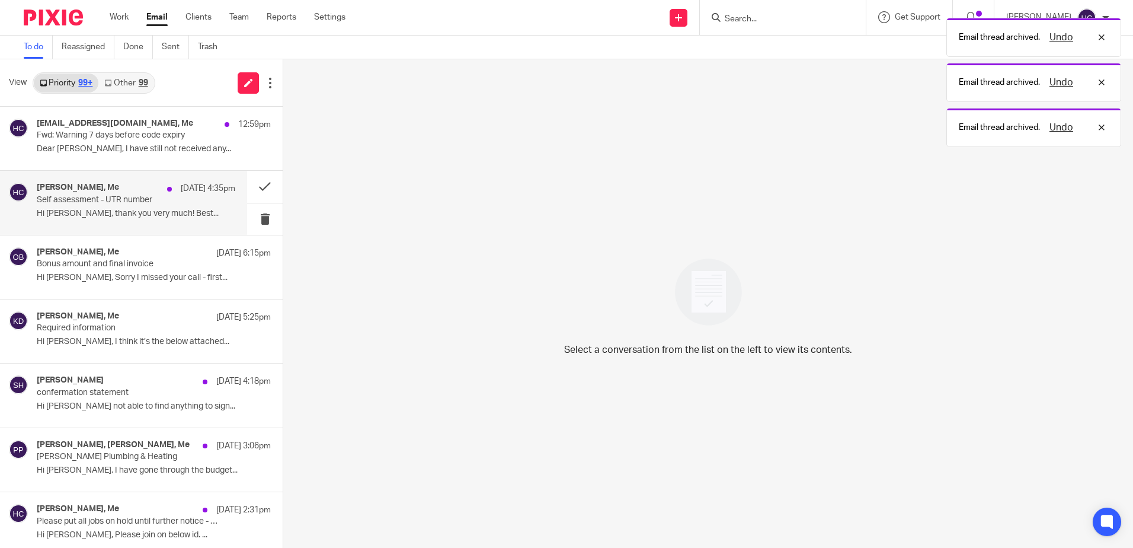
click at [177, 199] on p "Self assessment - UTR number" at bounding box center [116, 200] width 159 height 10
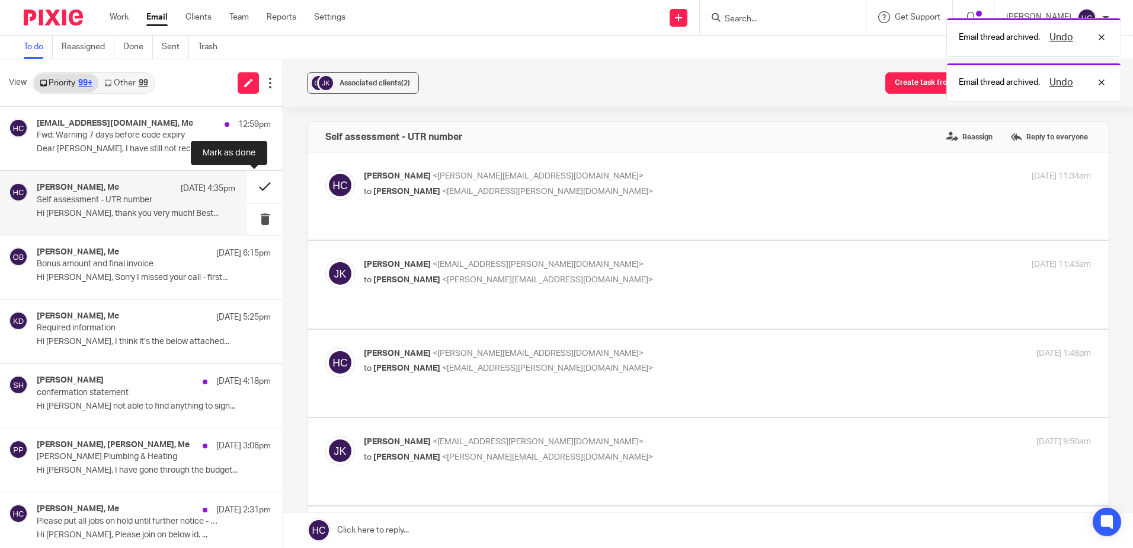
click at [257, 191] on button at bounding box center [265, 186] width 36 height 31
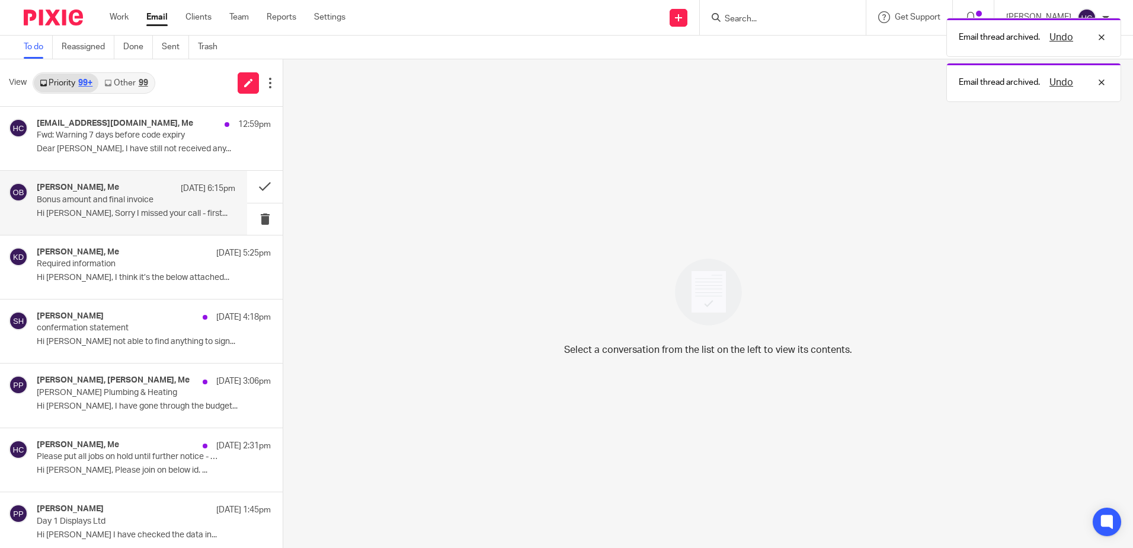
click at [155, 203] on p "Bonus amount and final invoice" at bounding box center [116, 200] width 159 height 10
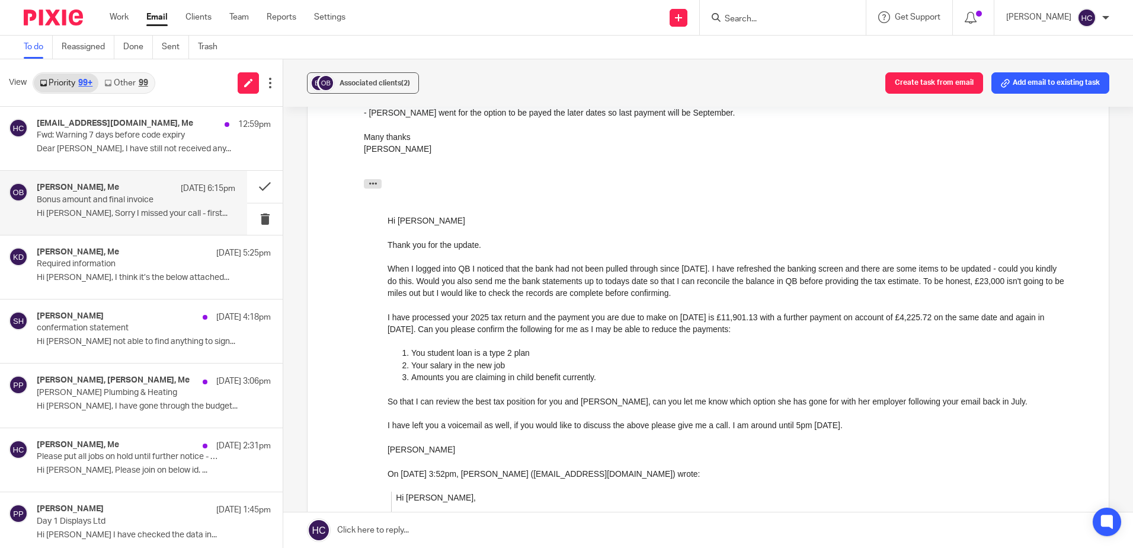
scroll to position [770, 0]
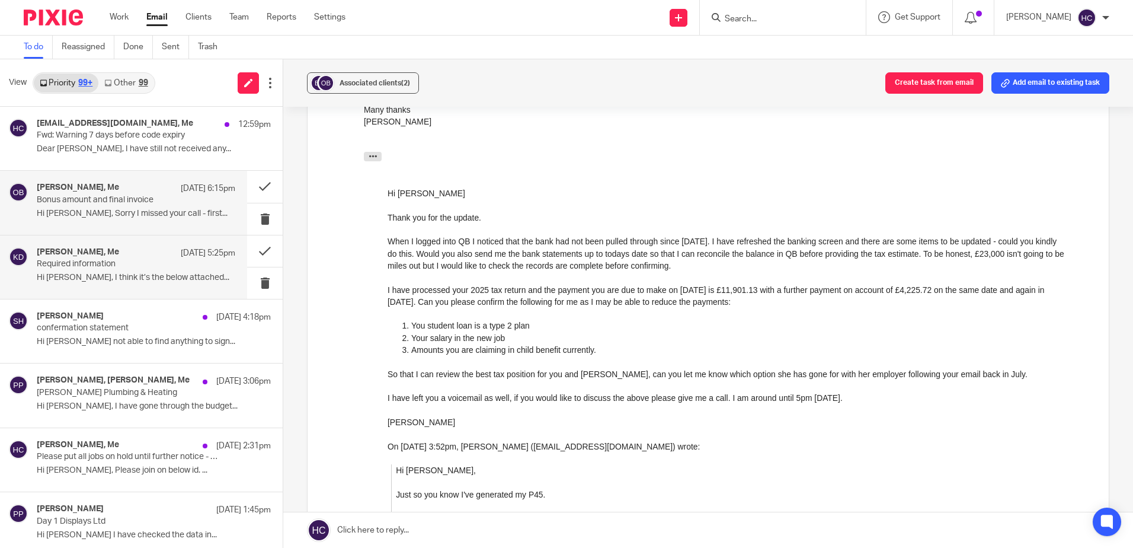
drag, startPoint x: 74, startPoint y: 263, endPoint x: 81, endPoint y: 263, distance: 7.1
click at [75, 263] on p "Required information" at bounding box center [116, 264] width 159 height 10
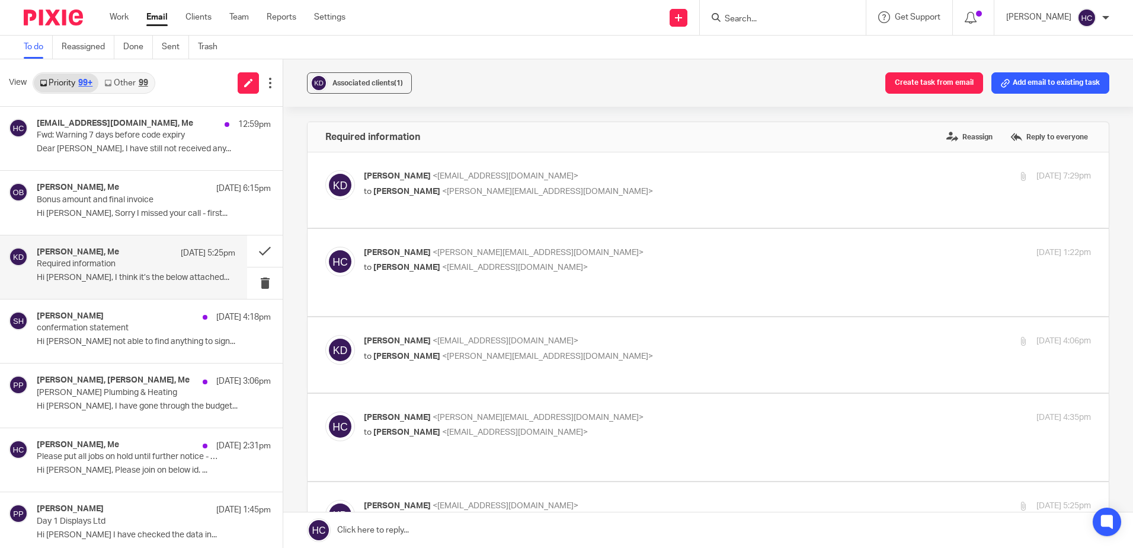
scroll to position [0, 0]
click at [247, 254] on button at bounding box center [265, 250] width 36 height 31
